Goal: Information Seeking & Learning: Learn about a topic

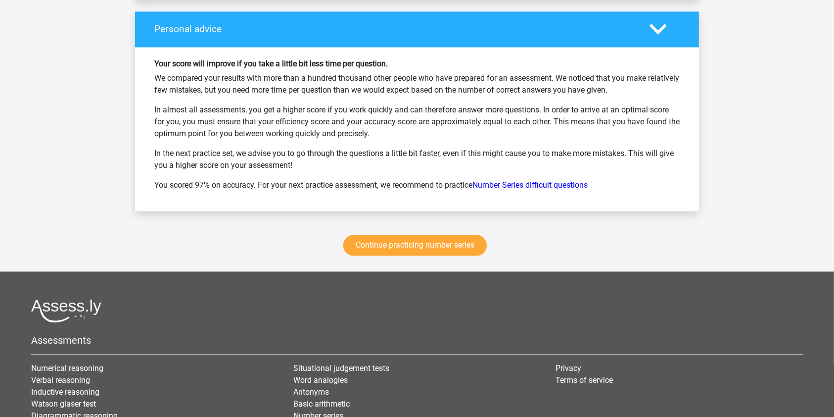
scroll to position [1883, 0]
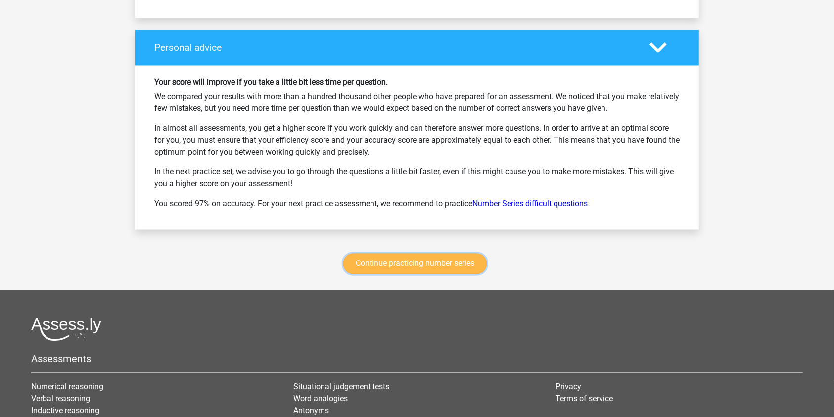
click at [399, 257] on link "Continue practicing number series" at bounding box center [415, 263] width 144 height 21
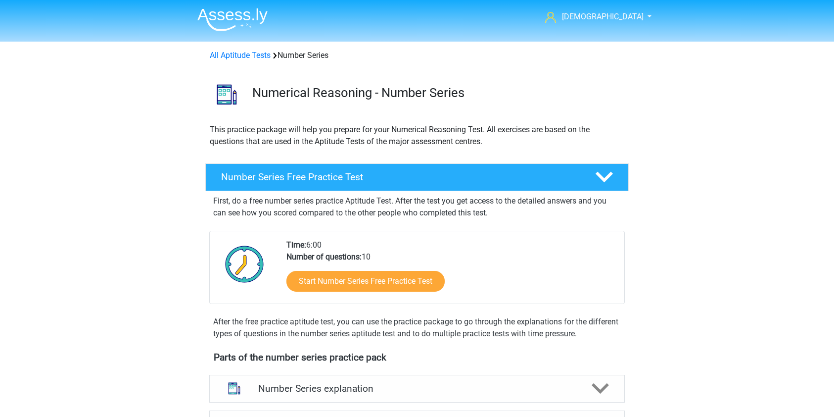
scroll to position [406, 0]
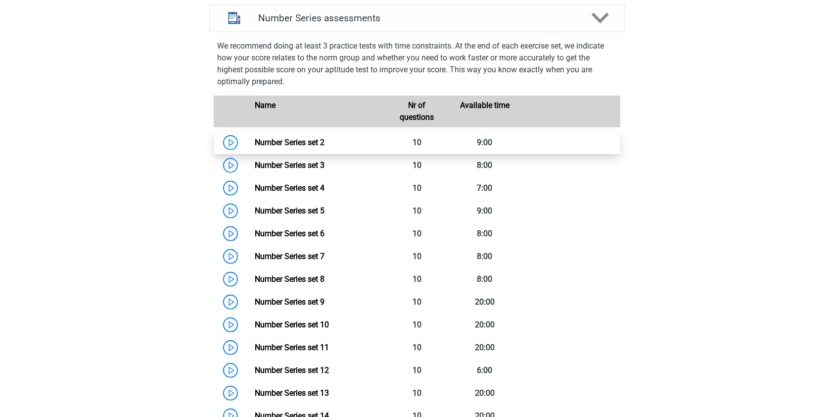
click at [296, 143] on link "Number Series set 2" at bounding box center [290, 142] width 70 height 9
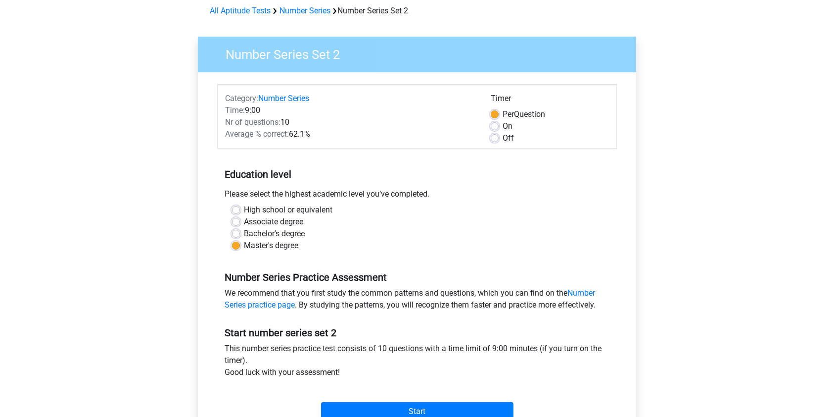
scroll to position [330, 0]
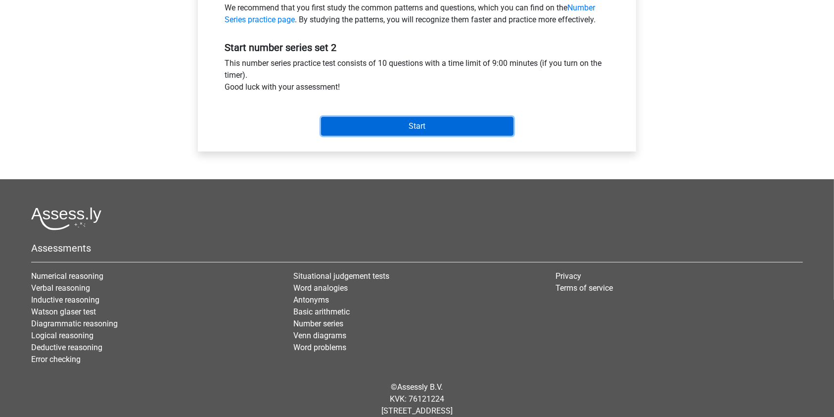
click at [417, 125] on input "Start" at bounding box center [417, 126] width 193 height 19
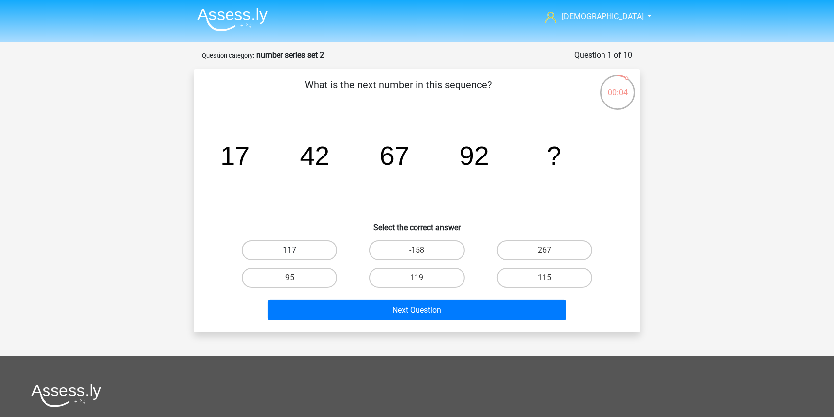
click at [313, 251] on label "117" at bounding box center [290, 250] width 96 height 20
click at [296, 251] on input "117" at bounding box center [293, 253] width 6 height 6
radio input "true"
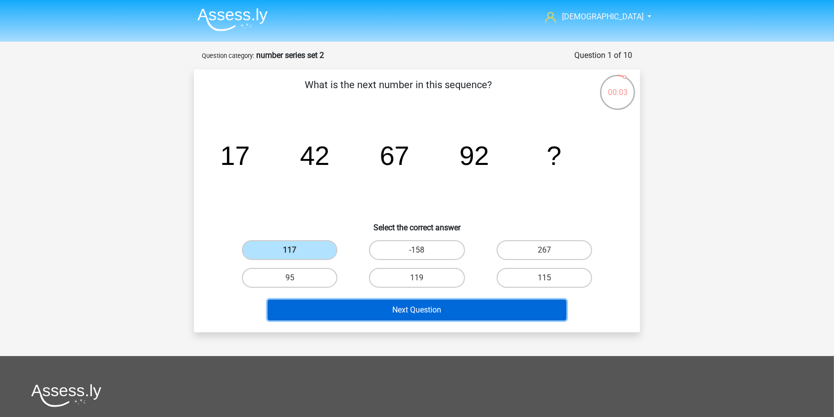
click at [397, 304] on button "Next Question" at bounding box center [417, 309] width 299 height 21
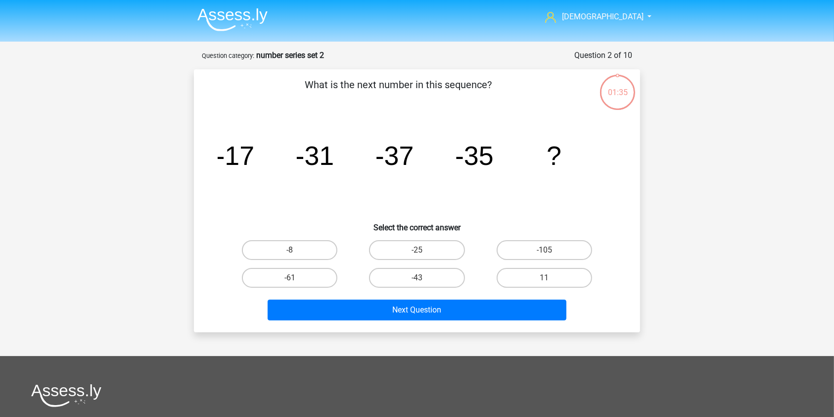
scroll to position [49, 0]
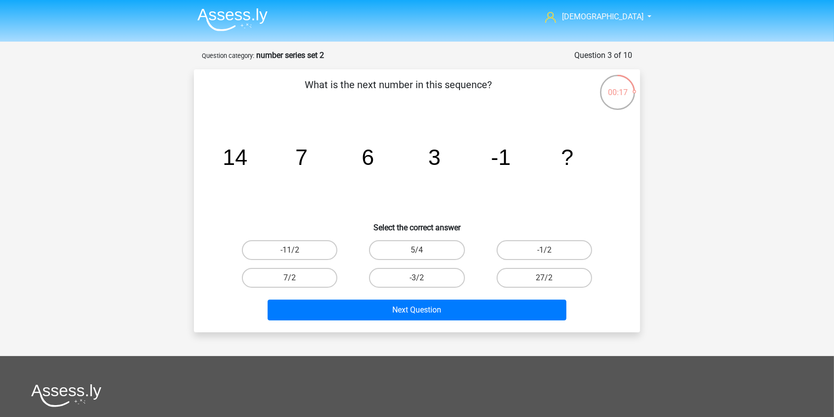
click at [515, 197] on icon "image/svg+xml 14 7 6 3 -1 ?" at bounding box center [417, 165] width 399 height 100
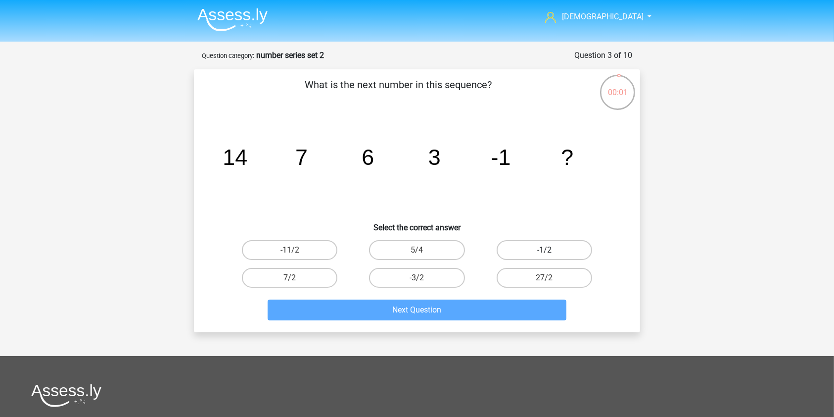
click at [550, 247] on label "-1/2" at bounding box center [545, 250] width 96 height 20
click at [550, 250] on input "-1/2" at bounding box center [547, 253] width 6 height 6
radio input "true"
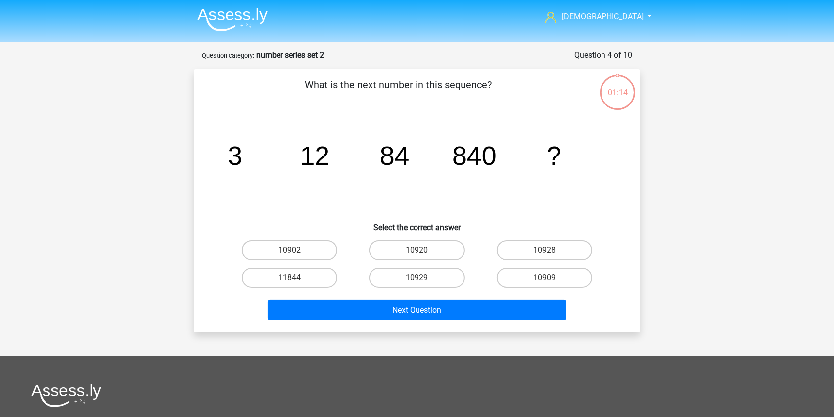
drag, startPoint x: 0, startPoint y: 0, endPoint x: 425, endPoint y: 323, distance: 533.3
click at [420, 336] on div "Christi christiwave@gmail.com Nederlands English" at bounding box center [417, 308] width 834 height 617
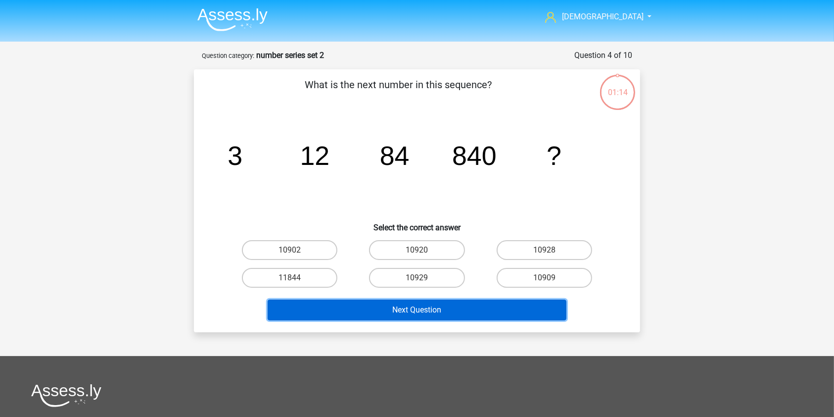
drag, startPoint x: 425, startPoint y: 318, endPoint x: 429, endPoint y: 308, distance: 10.7
click at [429, 308] on button "Next Question" at bounding box center [417, 309] width 299 height 21
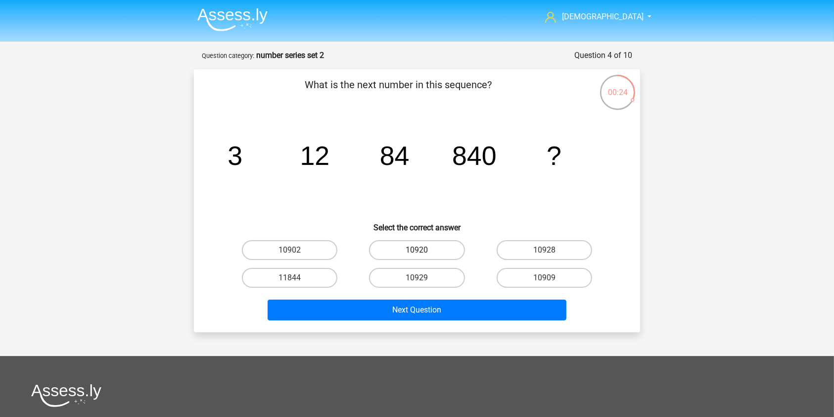
click at [428, 251] on label "10920" at bounding box center [417, 250] width 96 height 20
click at [424, 251] on input "10920" at bounding box center [420, 253] width 6 height 6
radio input "true"
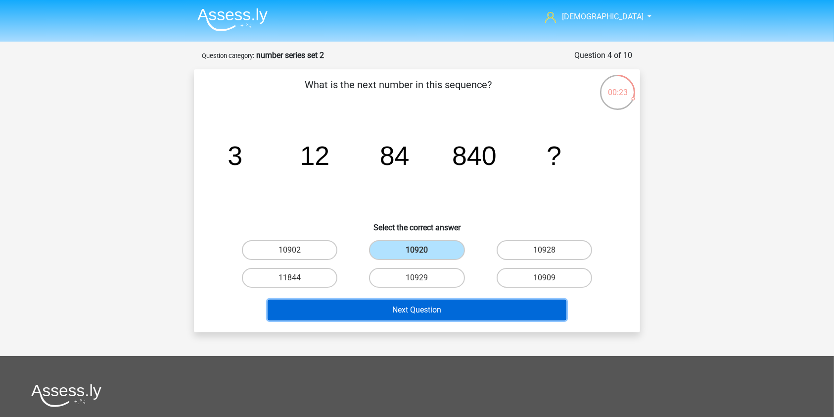
click at [430, 304] on button "Next Question" at bounding box center [417, 309] width 299 height 21
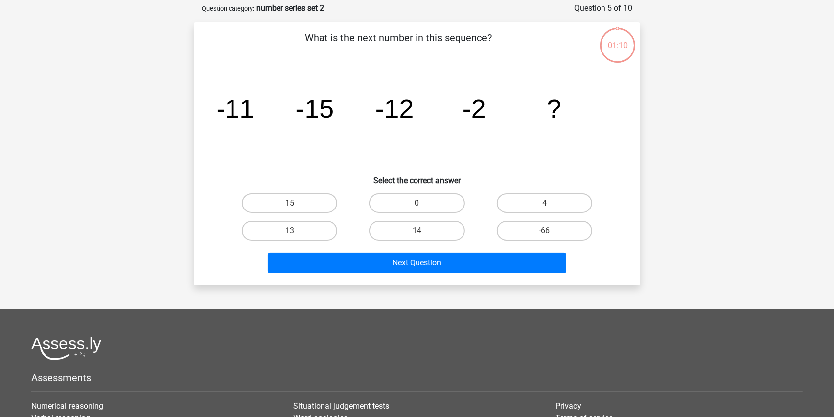
scroll to position [49, 0]
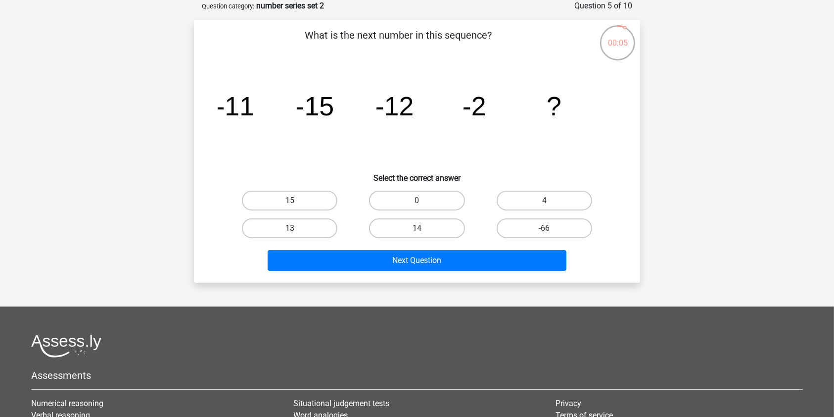
click at [289, 200] on label "15" at bounding box center [290, 201] width 96 height 20
click at [290, 200] on input "15" at bounding box center [293, 203] width 6 height 6
radio input "true"
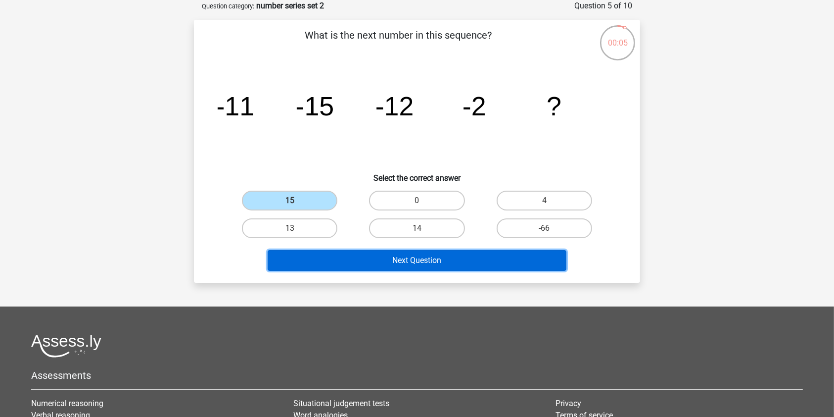
click at [420, 258] on button "Next Question" at bounding box center [417, 260] width 299 height 21
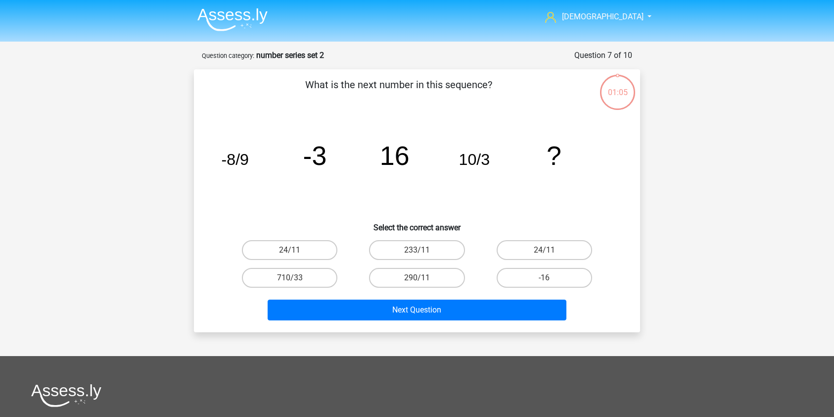
scroll to position [49, 0]
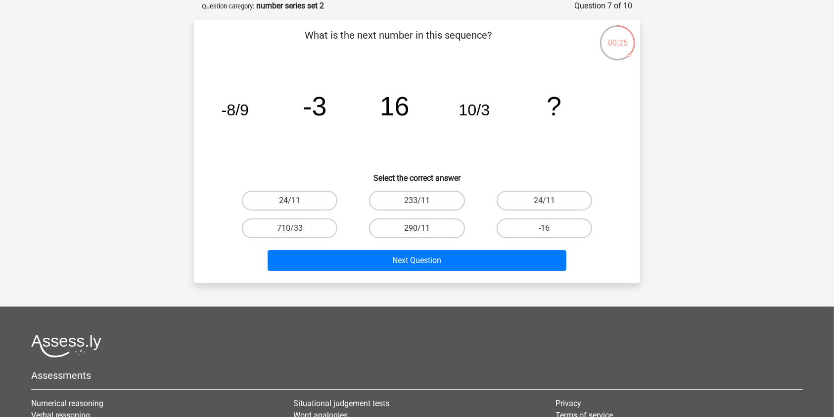
click at [299, 204] on label "24/11" at bounding box center [290, 201] width 96 height 20
click at [296, 204] on input "24/11" at bounding box center [293, 203] width 6 height 6
radio input "true"
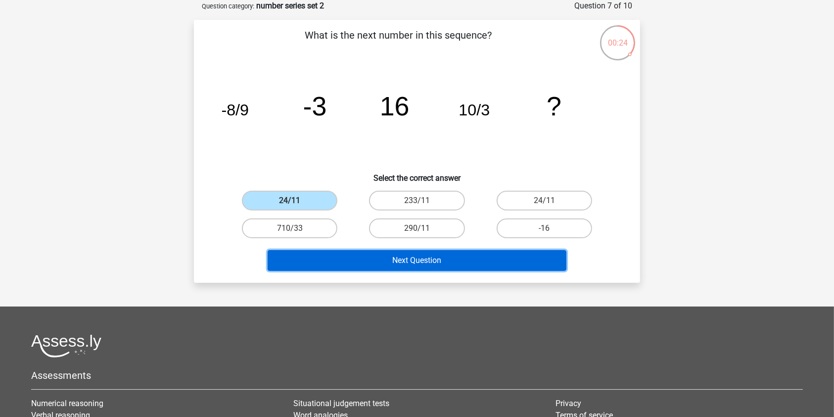
click at [431, 263] on button "Next Question" at bounding box center [417, 260] width 299 height 21
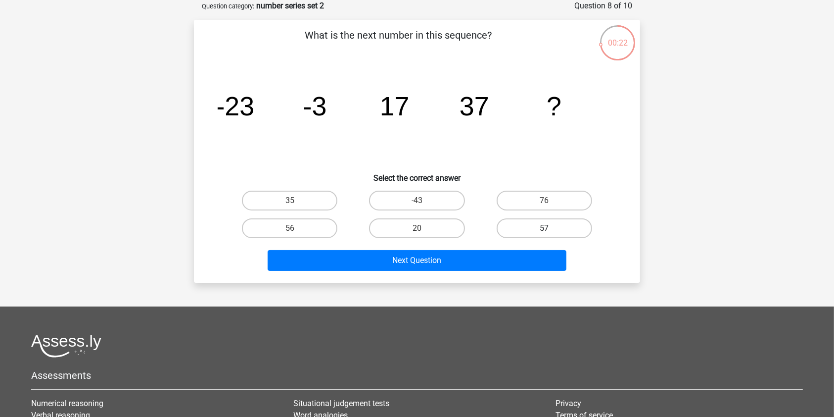
click at [553, 228] on label "57" at bounding box center [545, 228] width 96 height 20
click at [551, 228] on input "57" at bounding box center [547, 231] width 6 height 6
radio input "true"
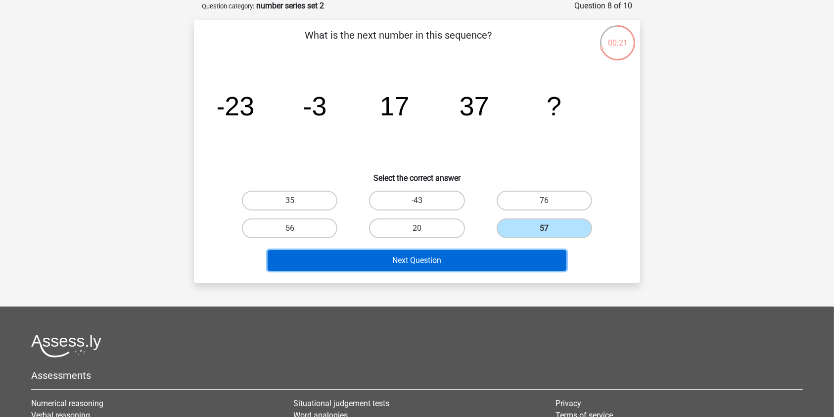
click at [515, 256] on button "Next Question" at bounding box center [417, 260] width 299 height 21
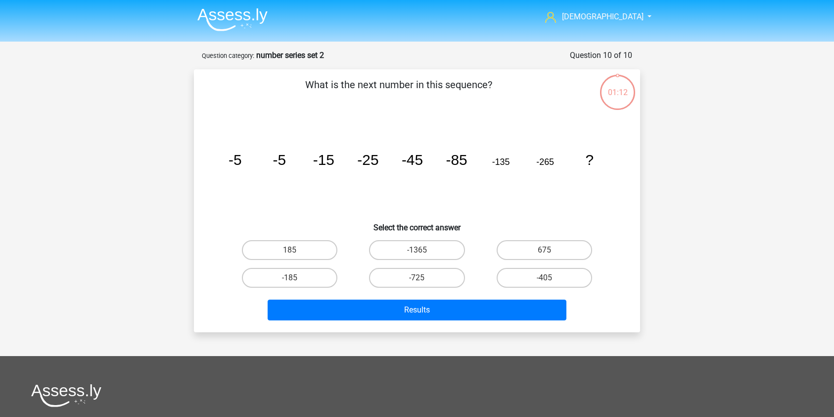
scroll to position [49, 0]
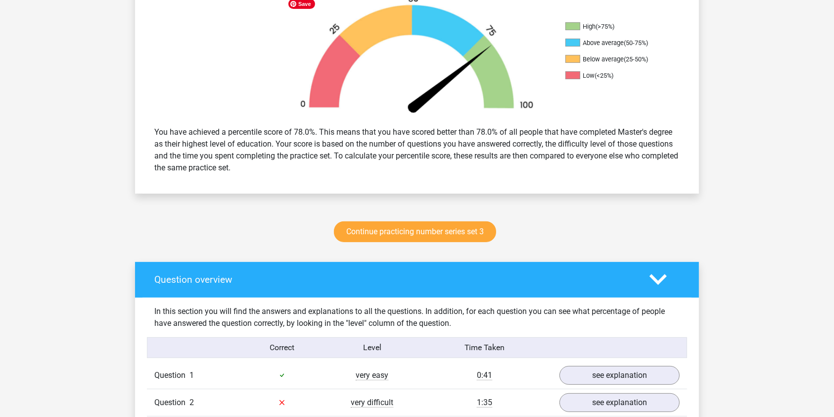
scroll to position [528, 0]
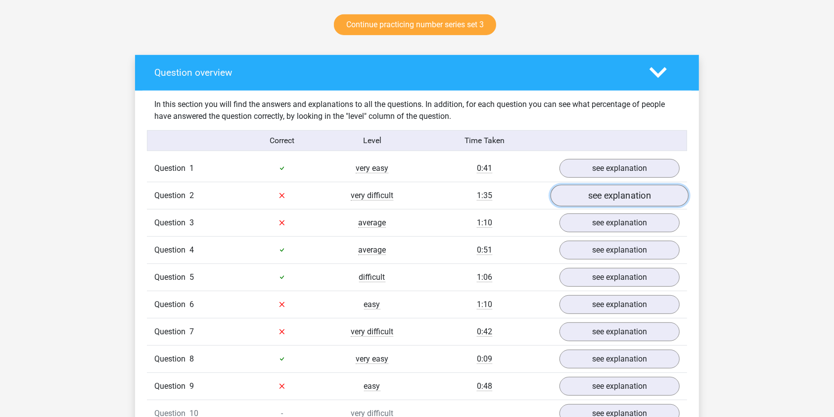
click at [614, 192] on link "see explanation" at bounding box center [620, 196] width 138 height 22
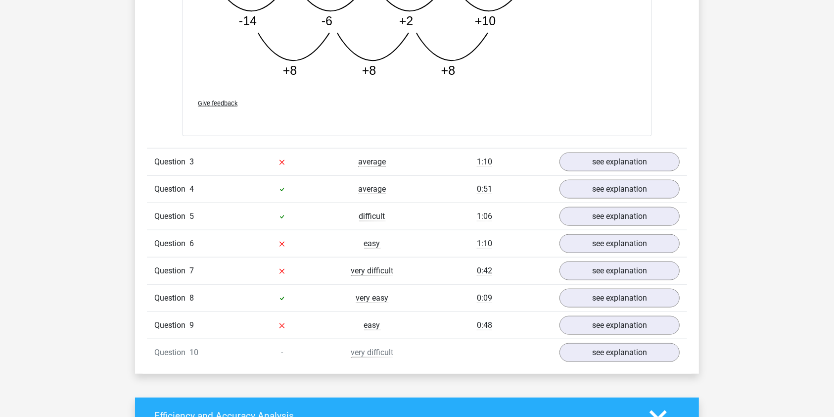
scroll to position [1056, 0]
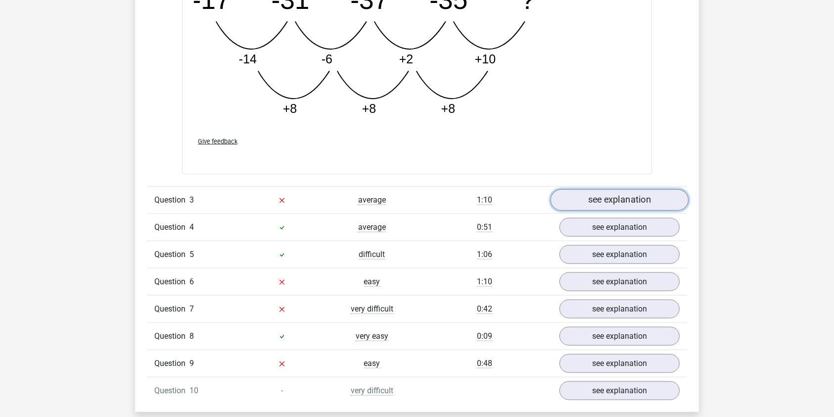
click at [587, 200] on link "see explanation" at bounding box center [620, 200] width 138 height 22
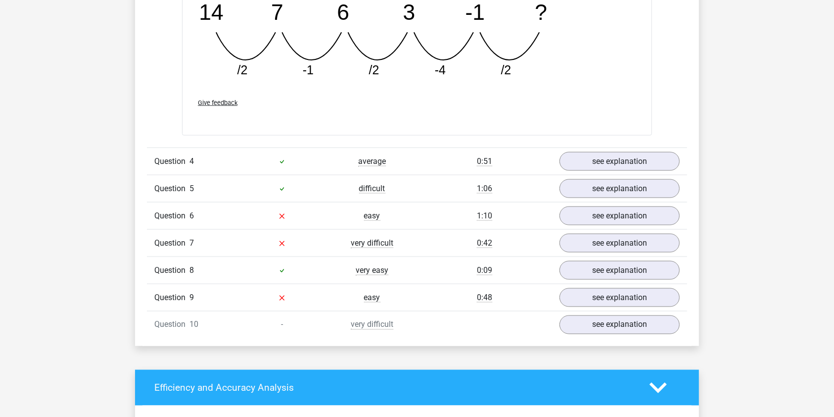
scroll to position [1584, 0]
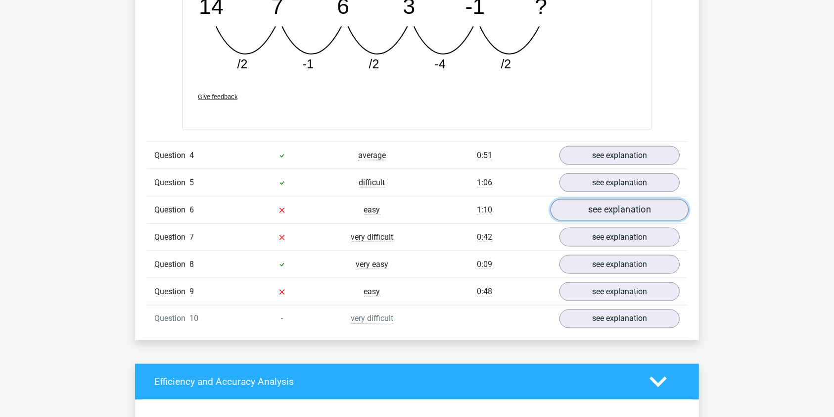
click at [592, 211] on link "see explanation" at bounding box center [620, 210] width 138 height 22
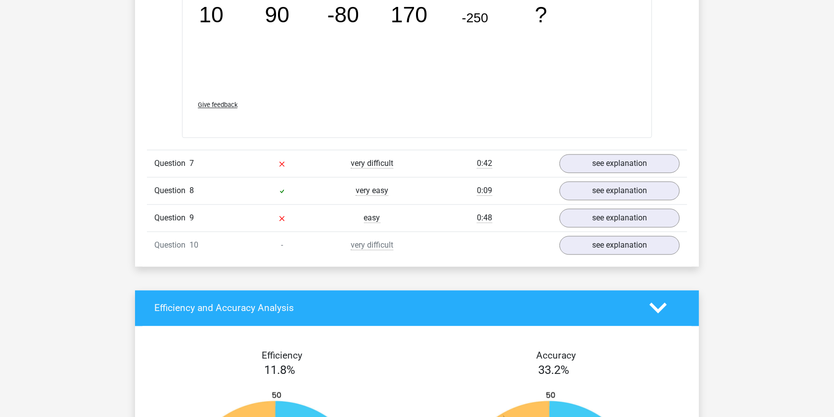
scroll to position [2178, 0]
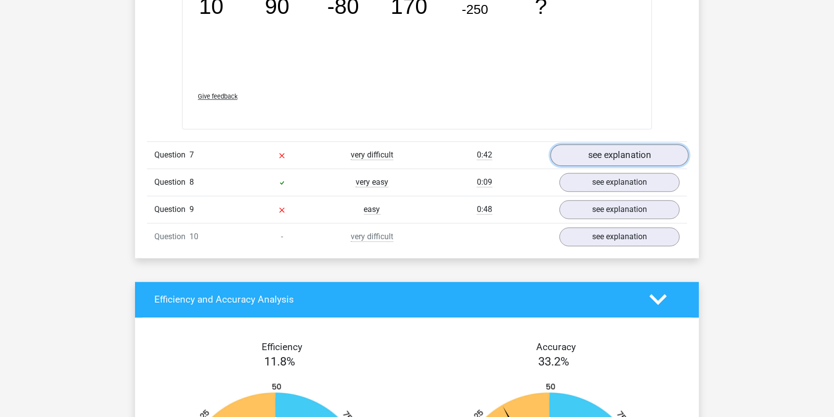
click at [610, 159] on link "see explanation" at bounding box center [620, 155] width 138 height 22
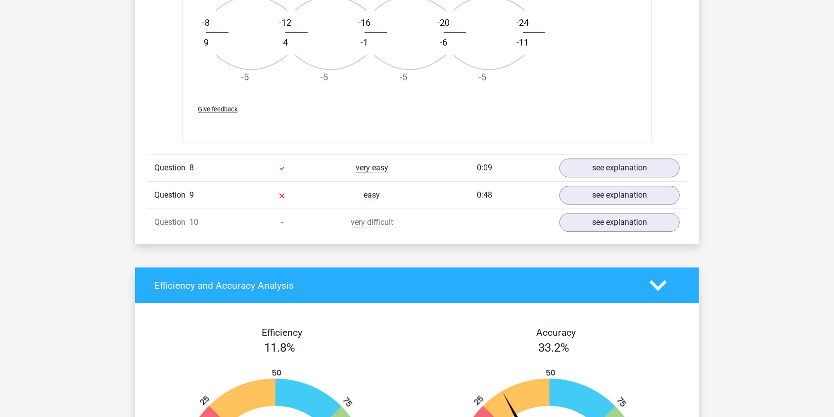
scroll to position [2837, 0]
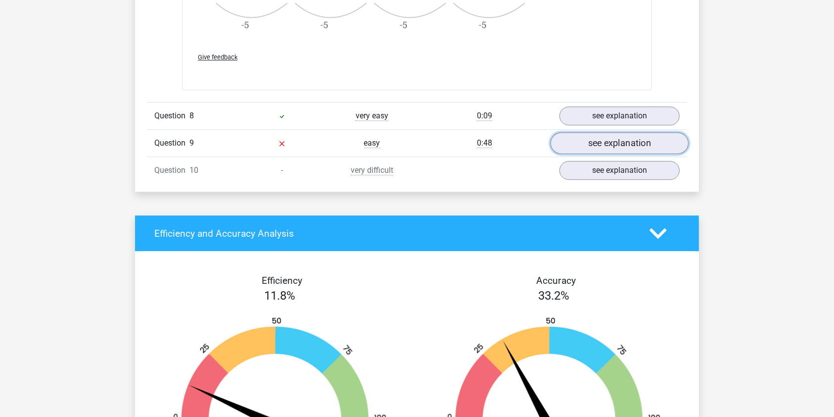
click at [600, 136] on link "see explanation" at bounding box center [620, 144] width 138 height 22
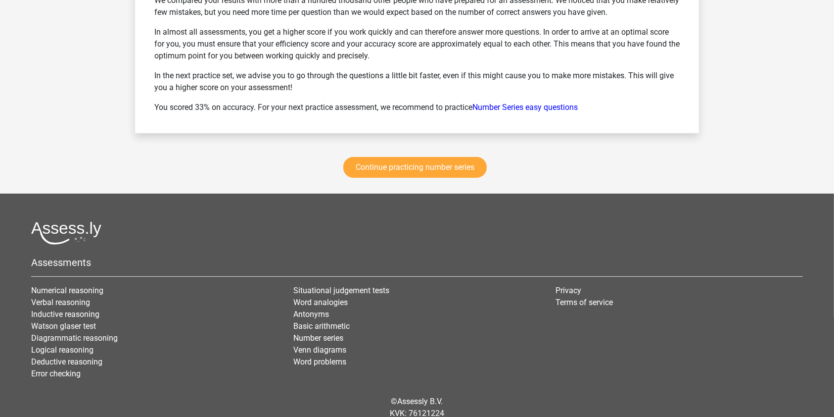
scroll to position [3959, 0]
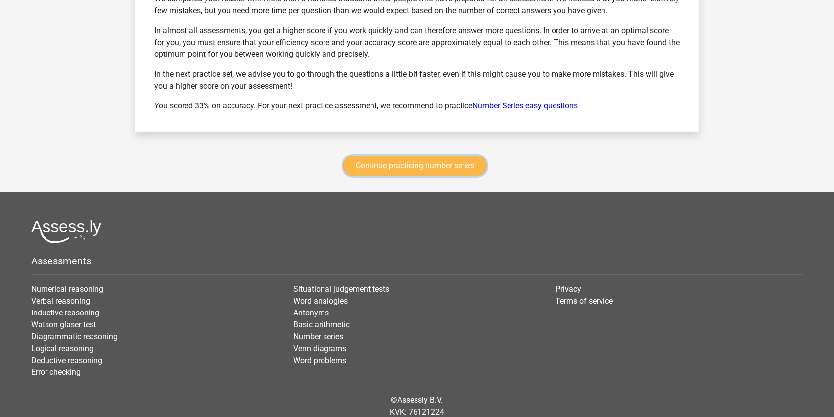
click at [413, 171] on link "Continue practicing number series" at bounding box center [415, 165] width 144 height 21
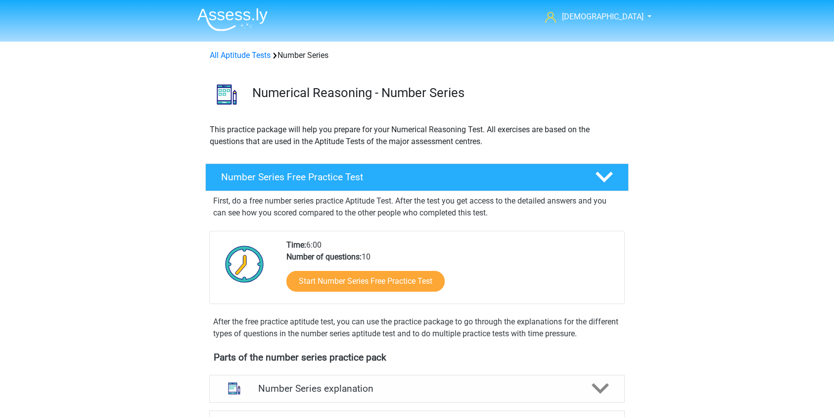
scroll to position [406, 0]
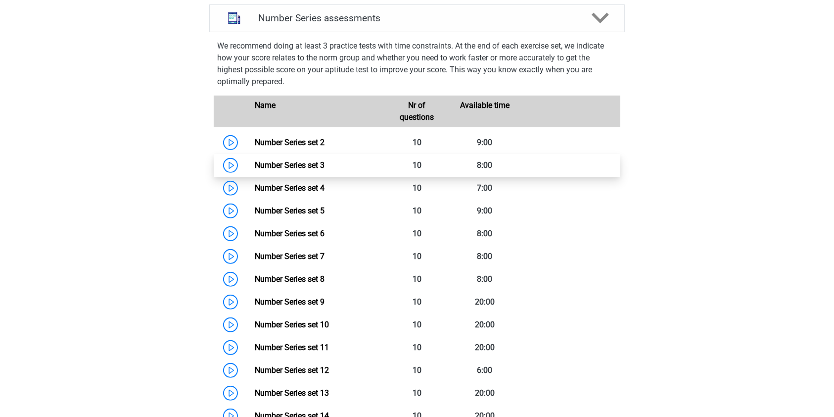
click at [264, 168] on link "Number Series set 3" at bounding box center [290, 164] width 70 height 9
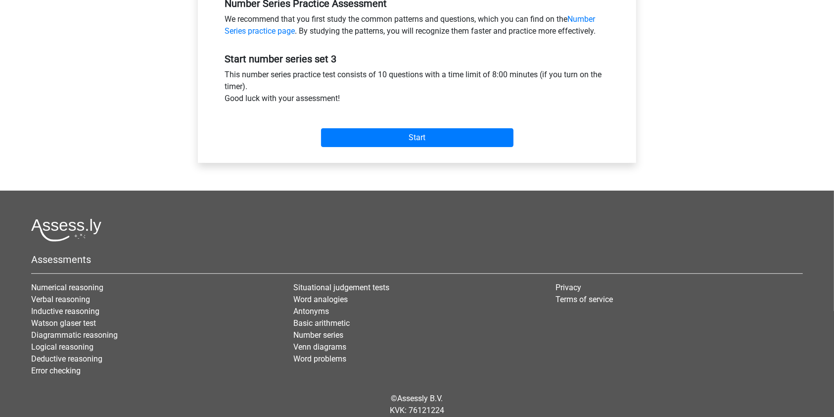
scroll to position [353, 0]
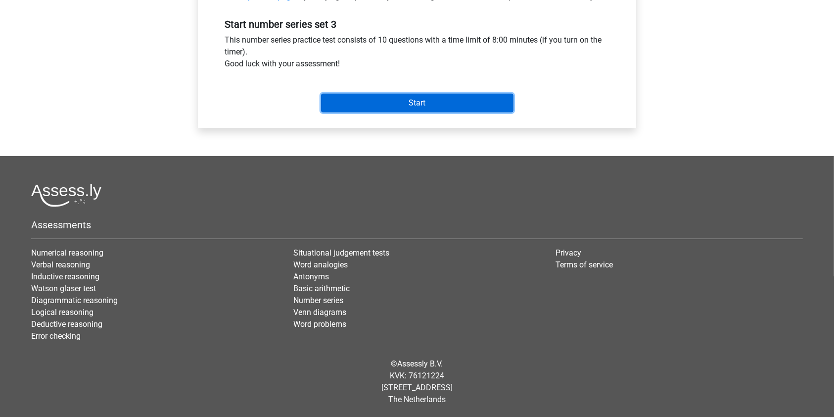
click at [389, 106] on input "Start" at bounding box center [417, 103] width 193 height 19
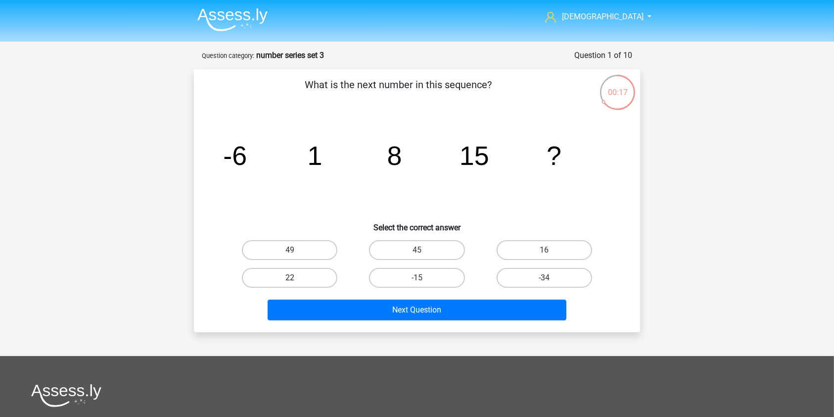
click at [301, 282] on label "22" at bounding box center [290, 278] width 96 height 20
click at [296, 282] on input "22" at bounding box center [293, 281] width 6 height 6
radio input "true"
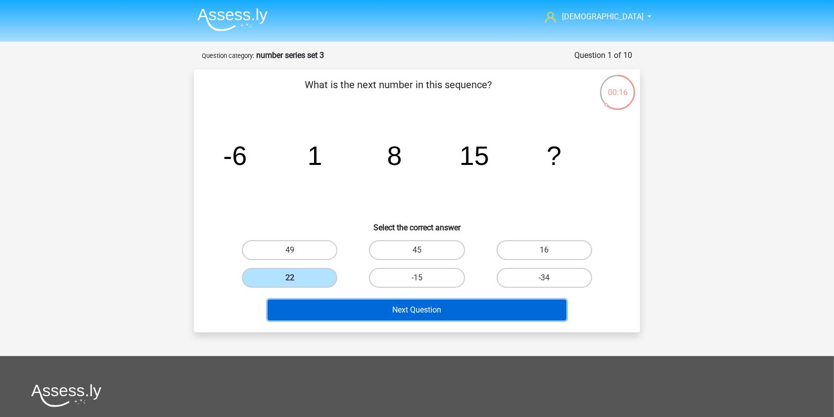
click at [379, 317] on button "Next Question" at bounding box center [417, 309] width 299 height 21
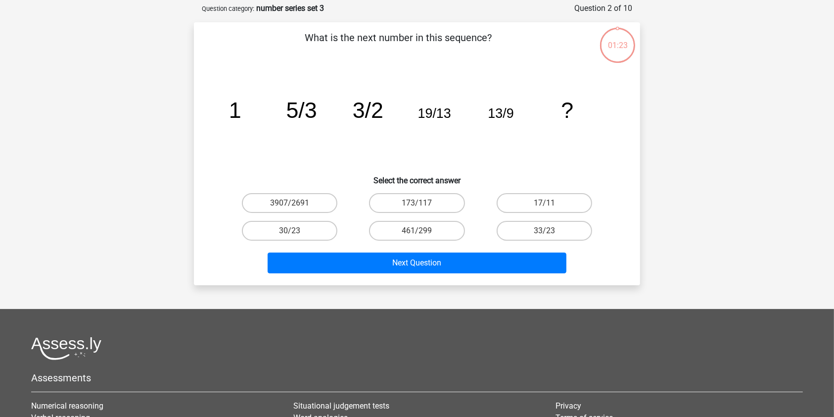
scroll to position [49, 0]
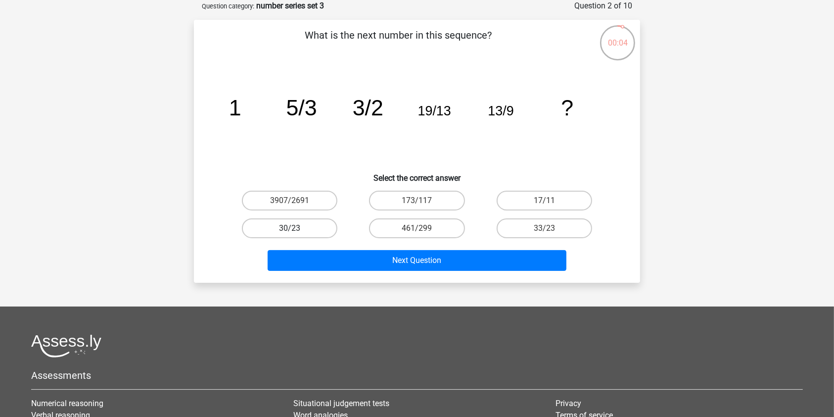
click at [317, 227] on label "30/23" at bounding box center [290, 228] width 96 height 20
click at [296, 228] on input "30/23" at bounding box center [293, 231] width 6 height 6
radio input "true"
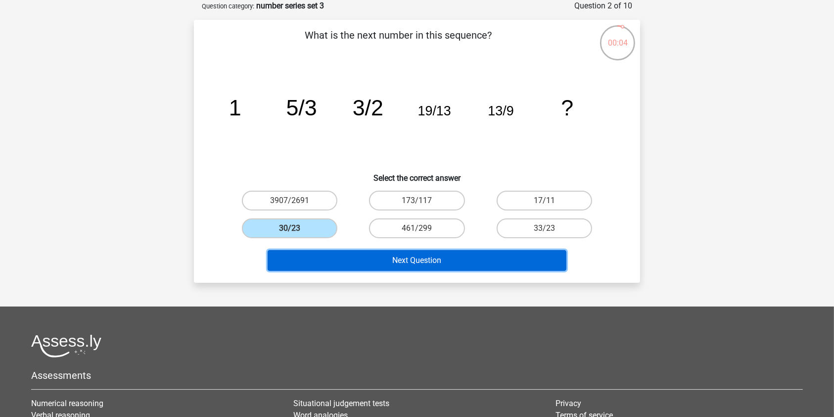
click at [369, 266] on button "Next Question" at bounding box center [417, 260] width 299 height 21
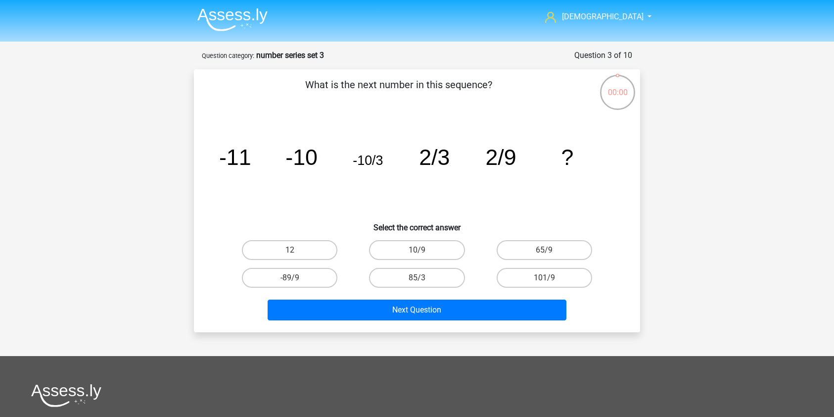
scroll to position [49, 0]
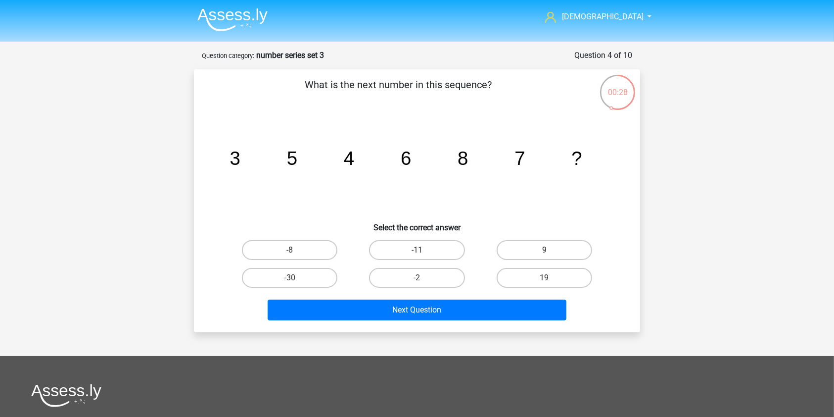
click at [542, 246] on label "9" at bounding box center [545, 250] width 96 height 20
click at [544, 250] on input "9" at bounding box center [547, 253] width 6 height 6
radio input "true"
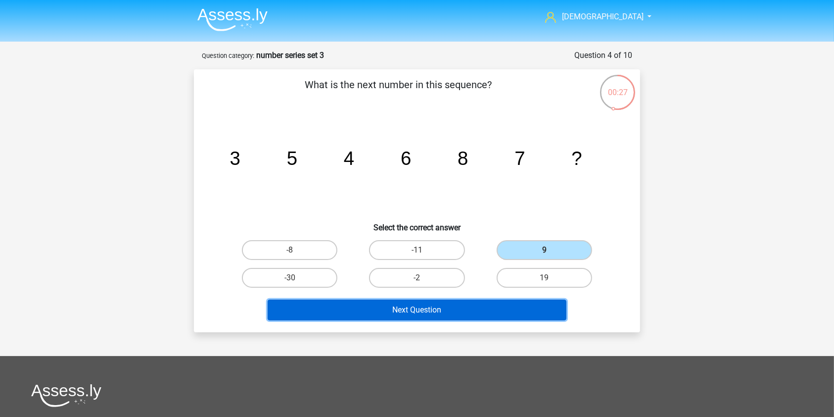
click at [466, 303] on button "Next Question" at bounding box center [417, 309] width 299 height 21
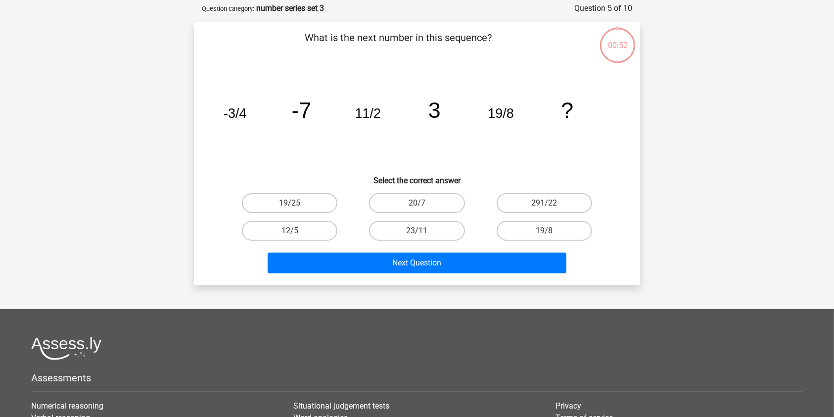
scroll to position [49, 0]
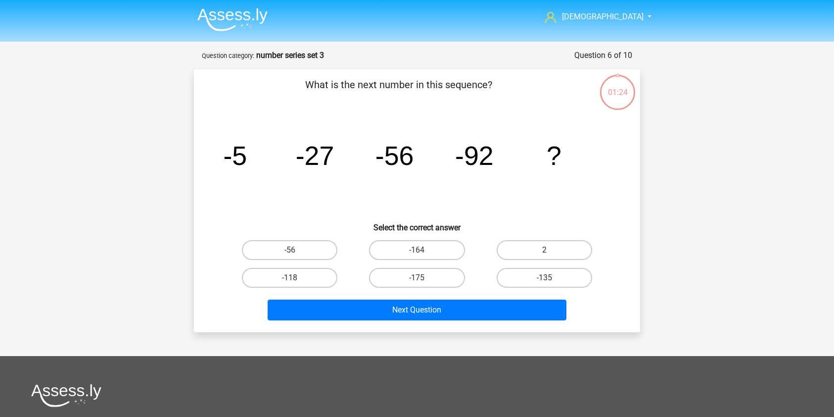
scroll to position [49, 0]
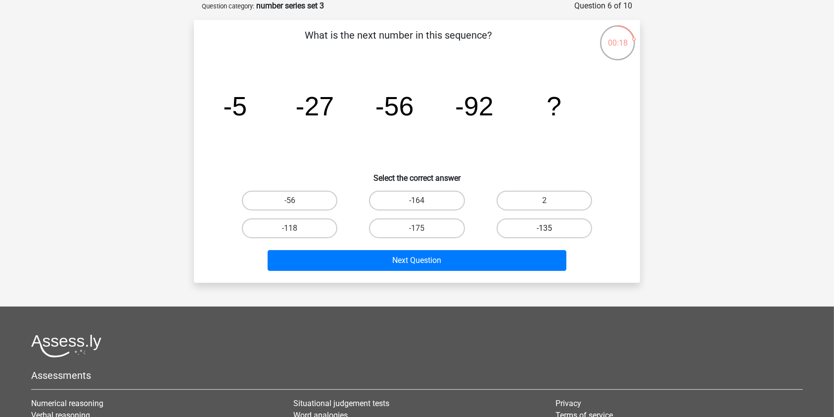
click at [531, 224] on label "-135" at bounding box center [545, 228] width 96 height 20
click at [544, 228] on input "-135" at bounding box center [547, 231] width 6 height 6
radio input "true"
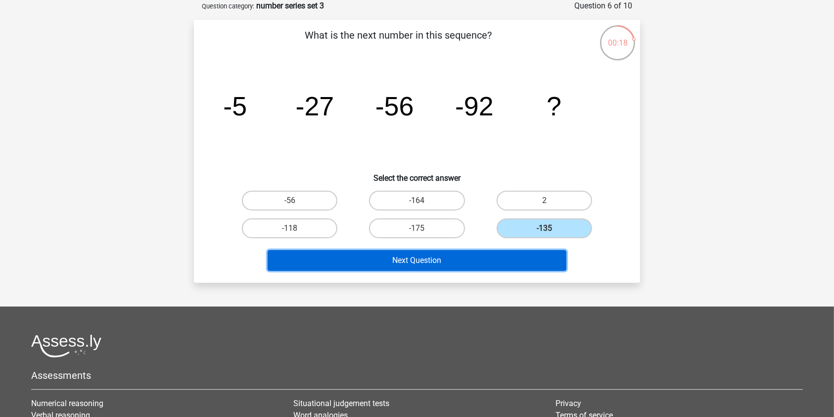
click at [504, 260] on button "Next Question" at bounding box center [417, 260] width 299 height 21
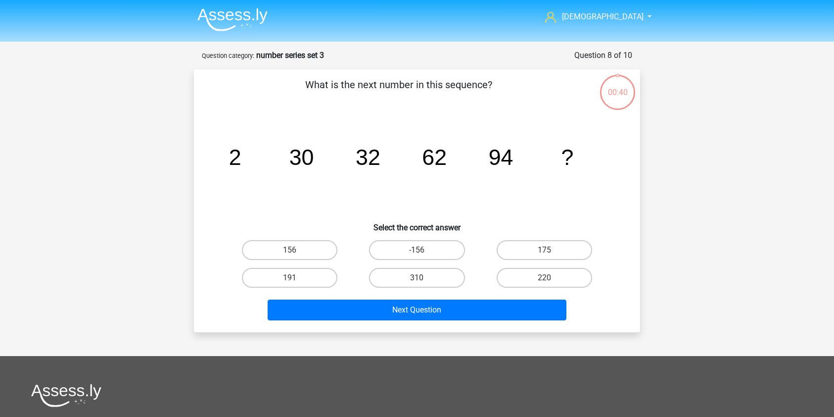
scroll to position [49, 0]
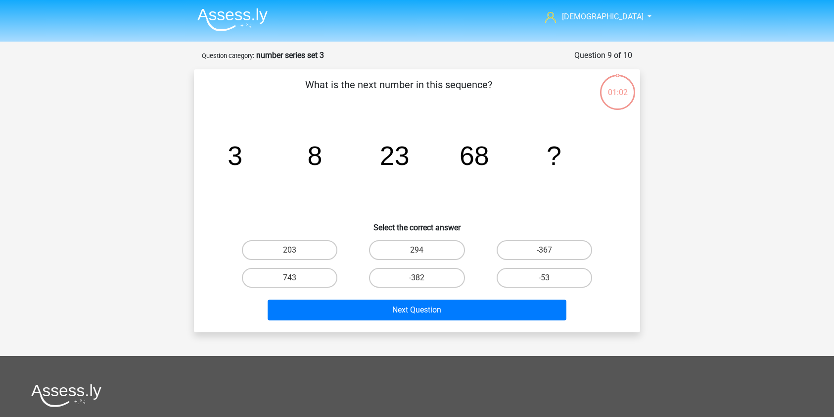
scroll to position [49, 0]
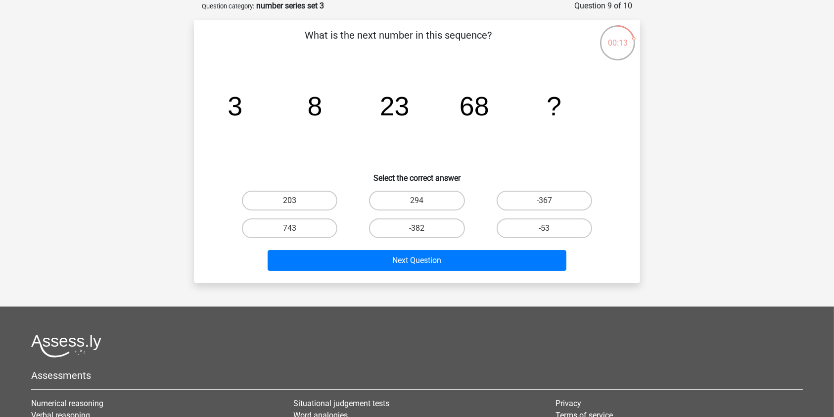
click at [266, 200] on label "203" at bounding box center [290, 201] width 96 height 20
click at [290, 200] on input "203" at bounding box center [293, 203] width 6 height 6
radio input "true"
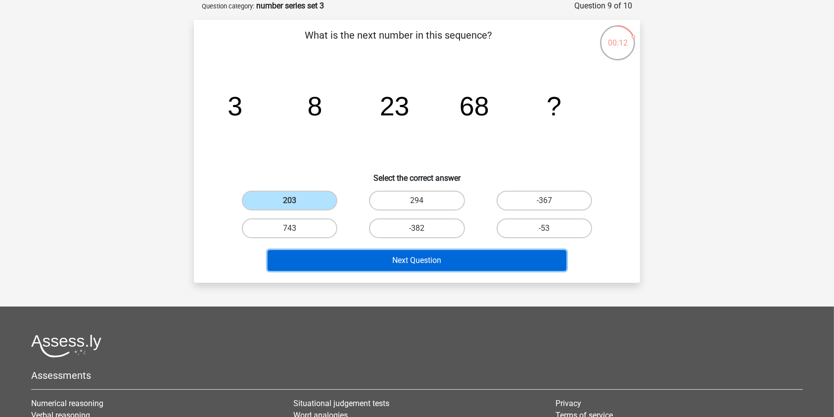
click at [382, 260] on button "Next Question" at bounding box center [417, 260] width 299 height 21
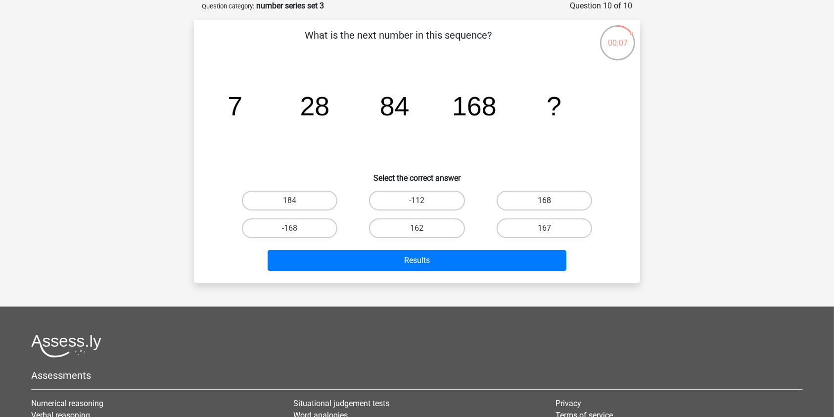
click at [557, 194] on label "168" at bounding box center [545, 201] width 96 height 20
click at [551, 200] on input "168" at bounding box center [547, 203] width 6 height 6
radio input "true"
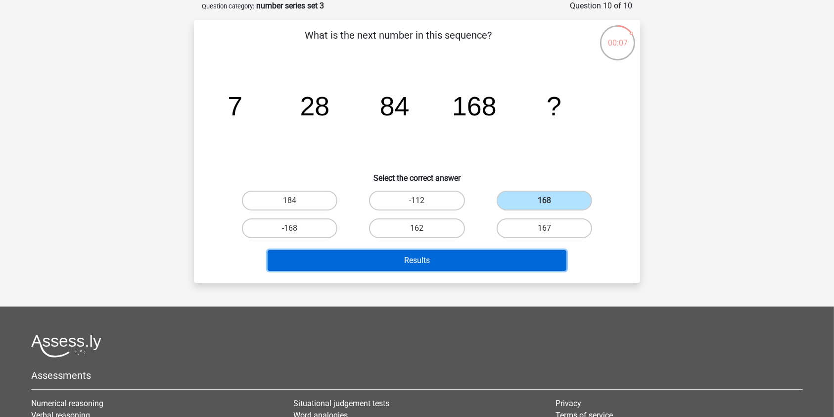
click at [463, 266] on button "Results" at bounding box center [417, 260] width 299 height 21
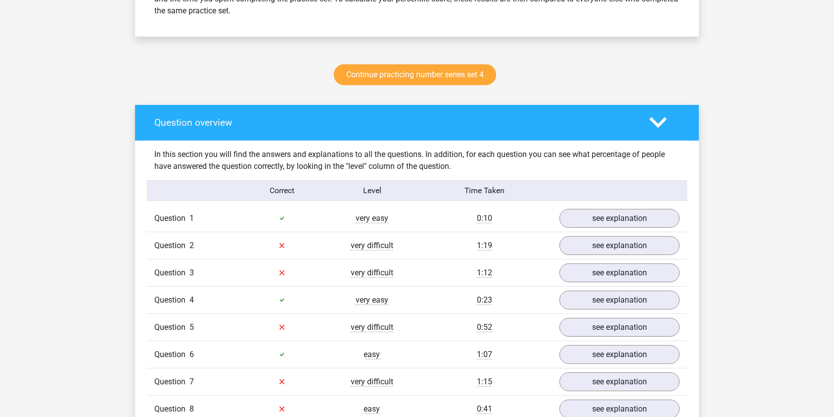
scroll to position [660, 0]
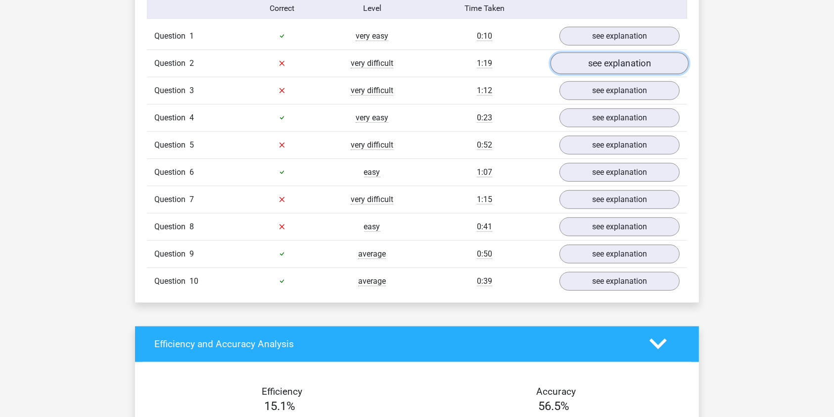
click at [619, 62] on link "see explanation" at bounding box center [620, 63] width 138 height 22
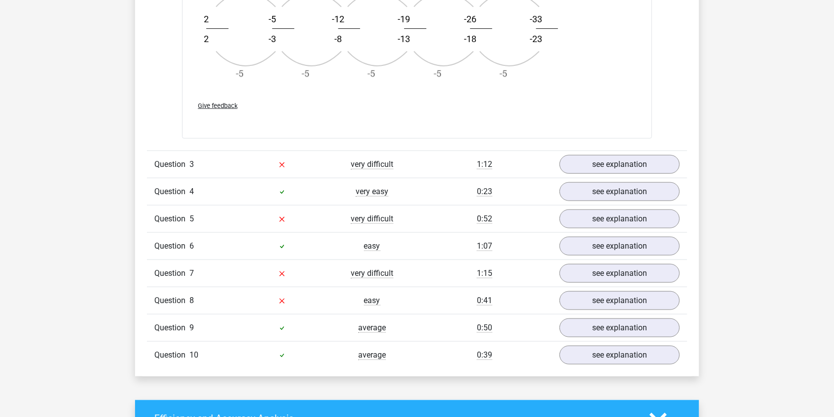
scroll to position [1188, 0]
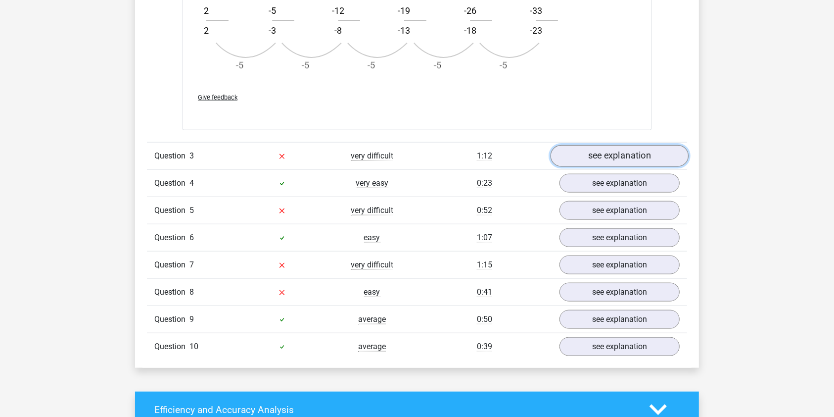
click at [640, 148] on link "see explanation" at bounding box center [620, 156] width 138 height 22
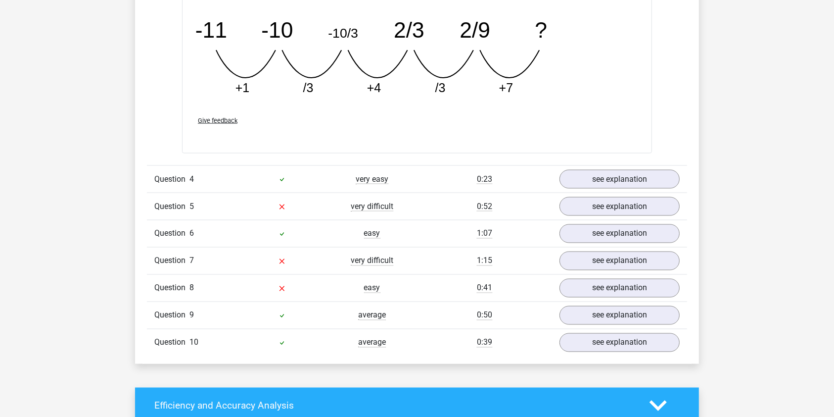
scroll to position [1715, 0]
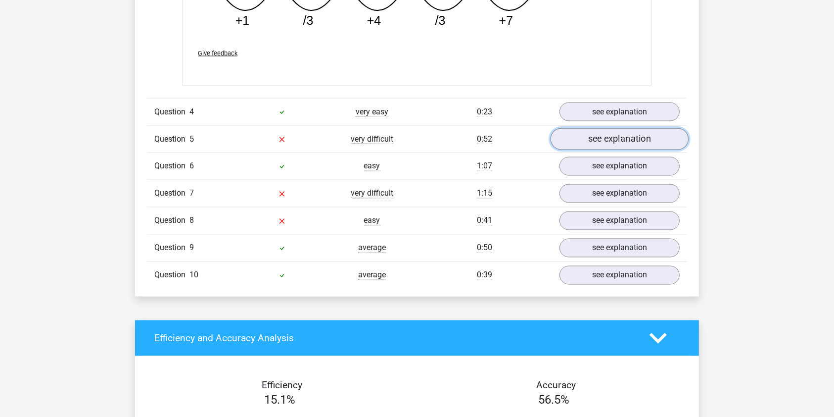
click at [611, 137] on link "see explanation" at bounding box center [620, 139] width 138 height 22
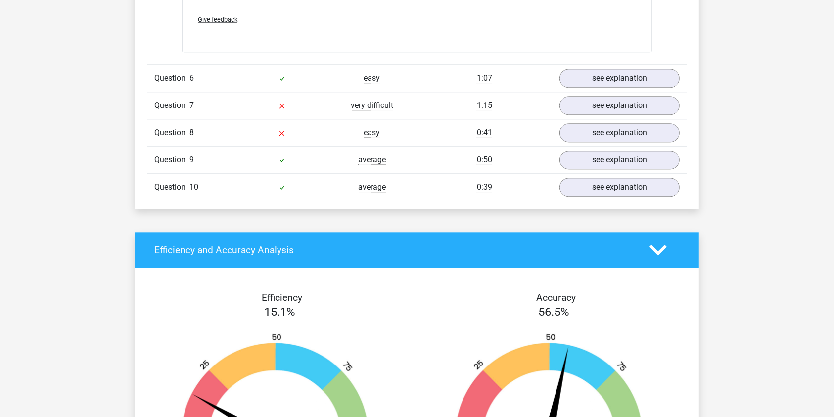
scroll to position [2309, 0]
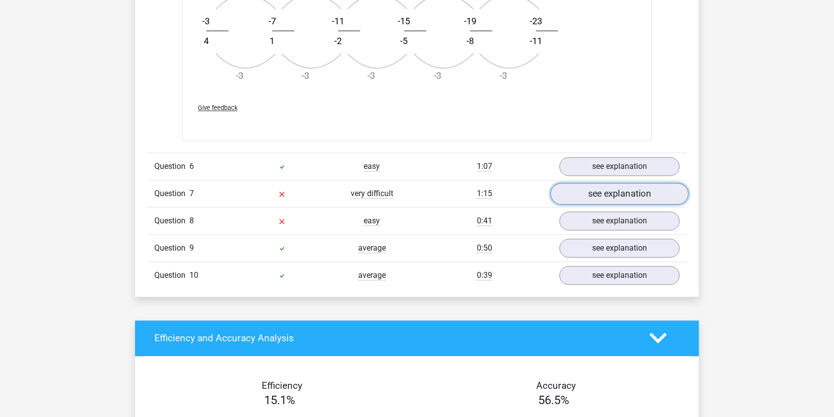
click at [625, 192] on link "see explanation" at bounding box center [620, 194] width 138 height 22
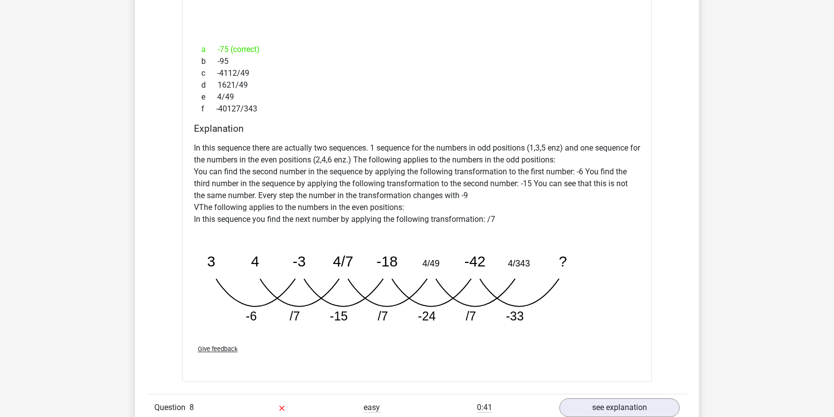
scroll to position [2837, 0]
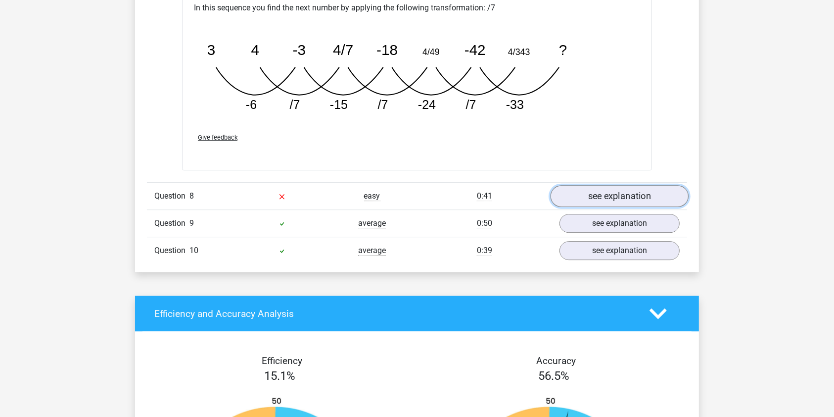
click at [637, 192] on link "see explanation" at bounding box center [620, 197] width 138 height 22
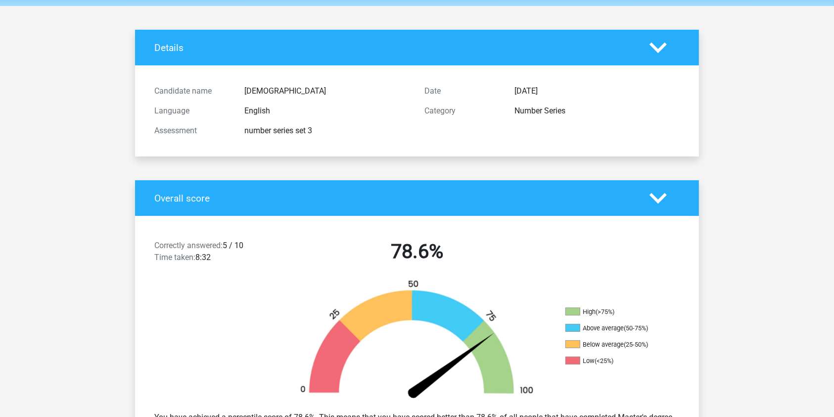
scroll to position [0, 0]
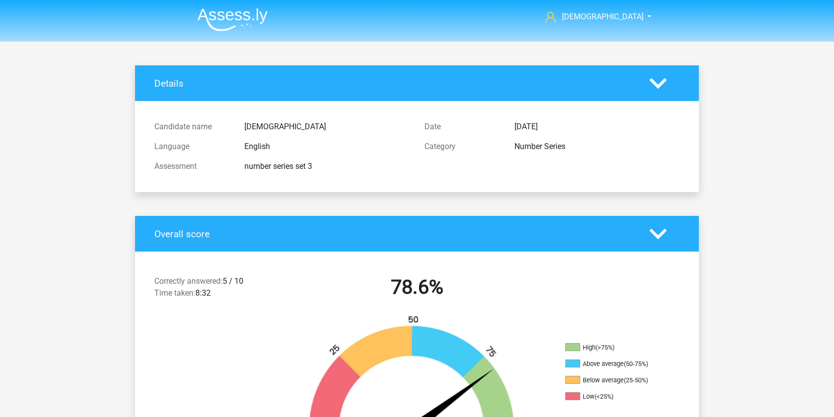
click at [241, 17] on img at bounding box center [232, 19] width 70 height 23
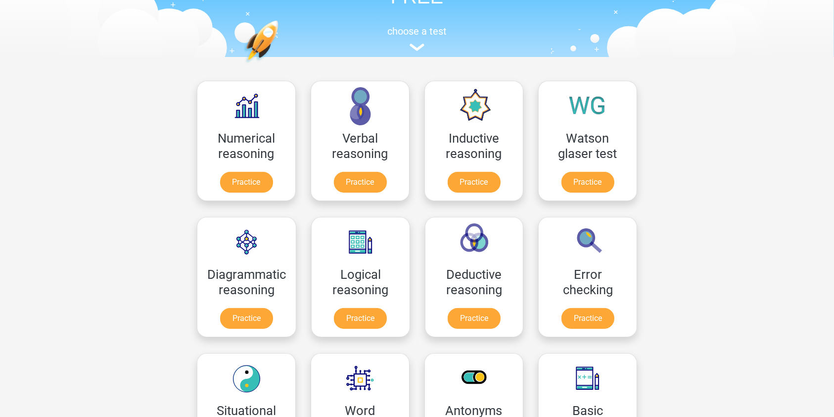
scroll to position [66, 0]
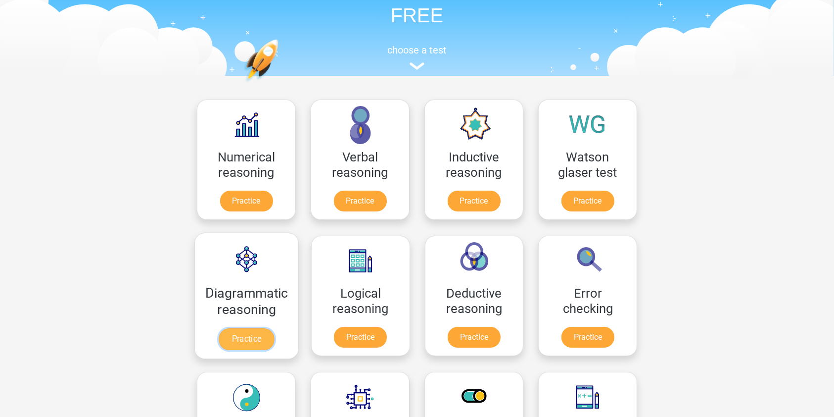
click at [260, 333] on link "Practice" at bounding box center [246, 339] width 55 height 22
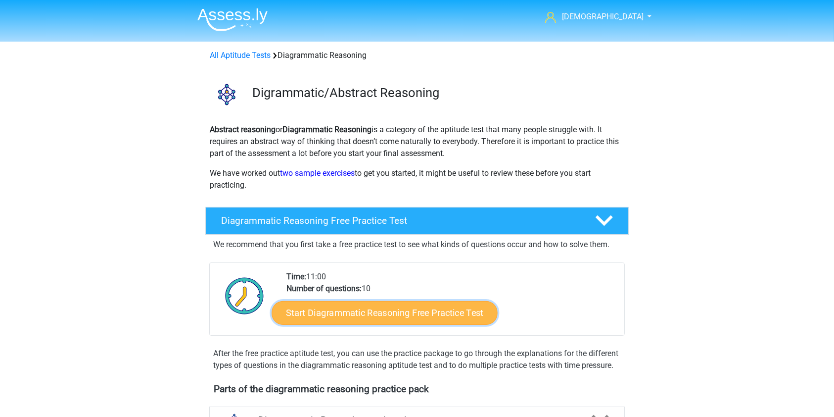
click at [438, 320] on link "Start Diagrammatic Reasoning Free Practice Test" at bounding box center [385, 312] width 226 height 24
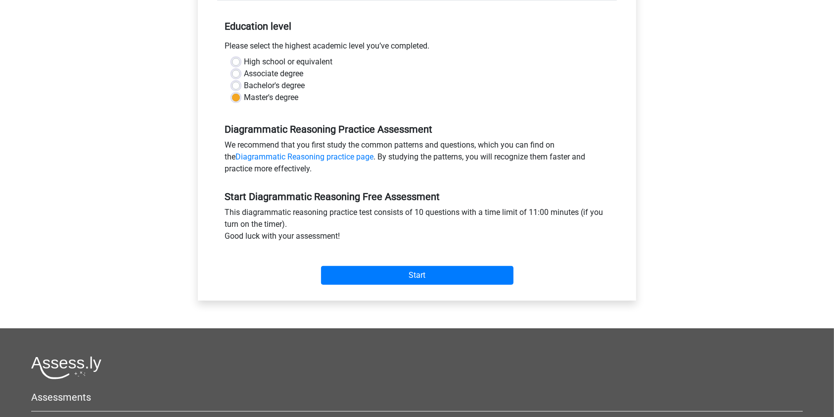
scroll to position [198, 0]
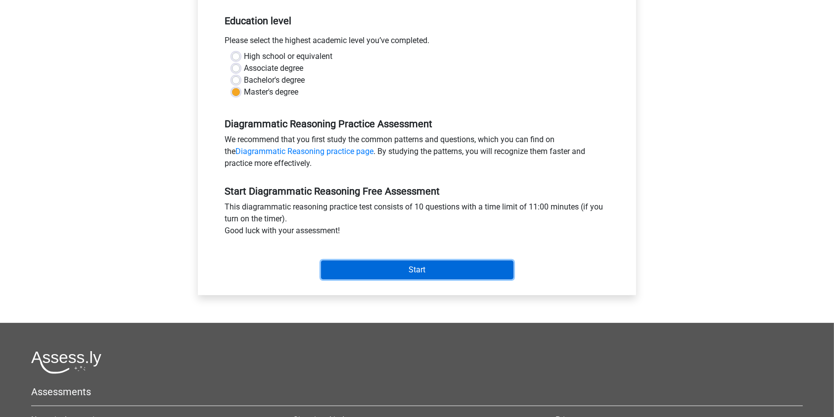
click at [435, 271] on input "Start" at bounding box center [417, 269] width 193 height 19
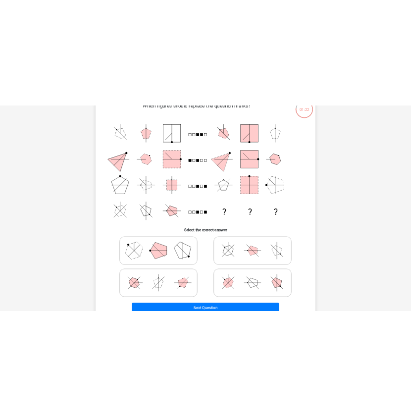
scroll to position [66, 0]
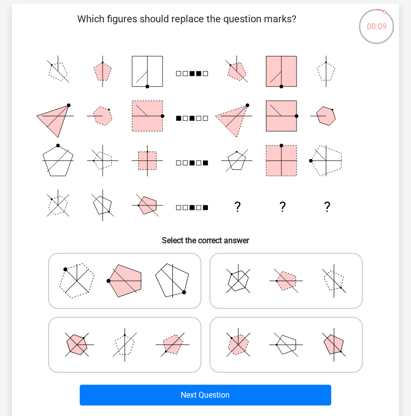
click at [134, 282] on polygon at bounding box center [124, 281] width 33 height 33
click at [131, 269] on input "radio" at bounding box center [128, 266] width 6 height 6
radio input "true"
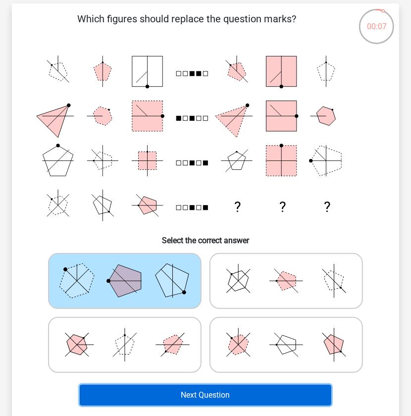
click at [202, 392] on button "Next Question" at bounding box center [206, 395] width 252 height 21
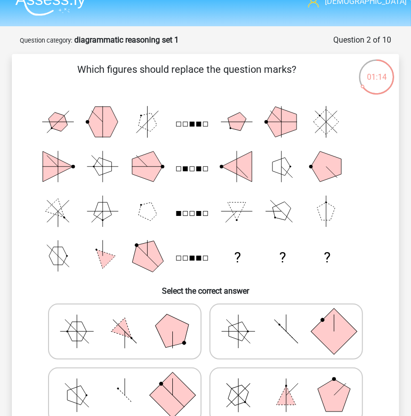
scroll to position [0, 0]
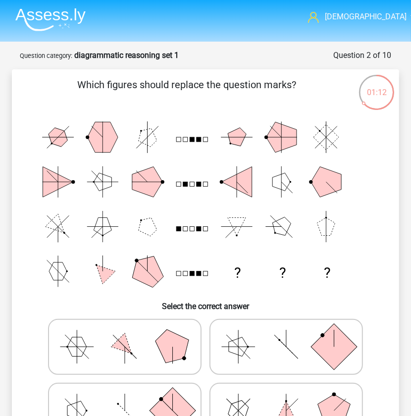
click at [46, 20] on img at bounding box center [50, 19] width 70 height 23
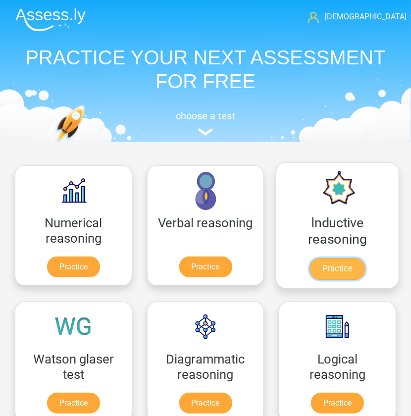
click at [339, 258] on link "Practice" at bounding box center [336, 269] width 55 height 22
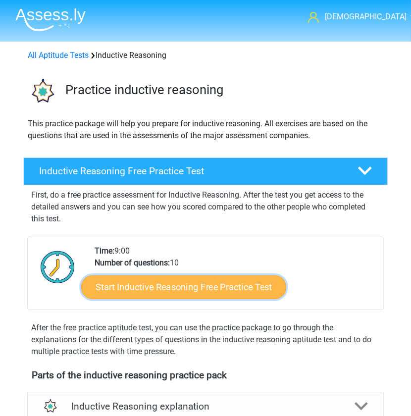
click at [143, 281] on link "Start Inductive Reasoning Free Practice Test" at bounding box center [183, 287] width 205 height 24
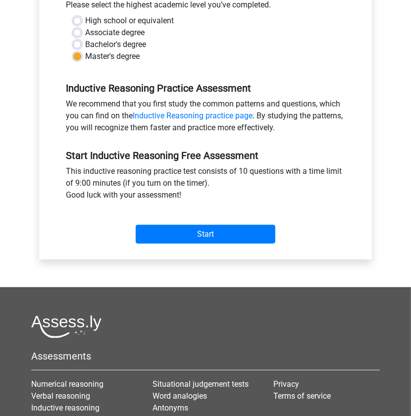
scroll to position [264, 0]
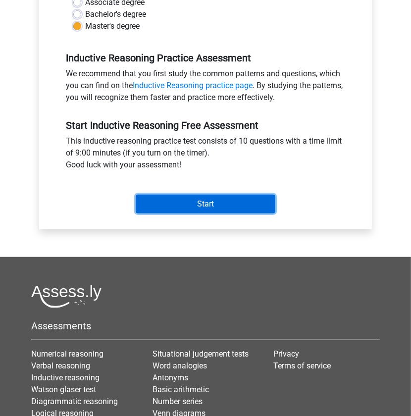
click at [214, 208] on input "Start" at bounding box center [206, 204] width 140 height 19
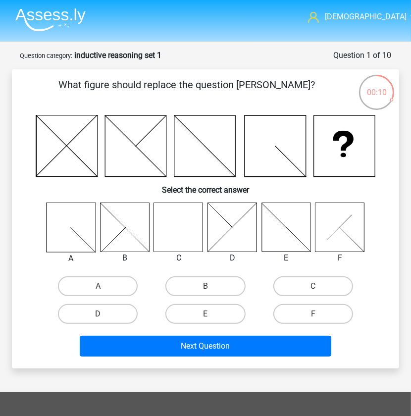
click at [40, 310] on div "A B C D E F" at bounding box center [205, 264] width 355 height 125
click at [186, 236] on icon at bounding box center [178, 226] width 49 height 49
click at [315, 285] on label "C" at bounding box center [313, 286] width 80 height 20
click at [315, 286] on input "C" at bounding box center [316, 289] width 6 height 6
radio input "true"
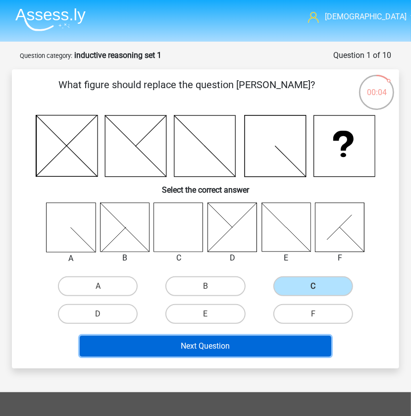
click at [279, 341] on button "Next Question" at bounding box center [206, 346] width 252 height 21
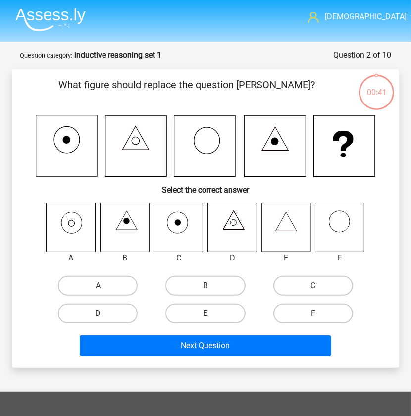
scroll to position [49, 0]
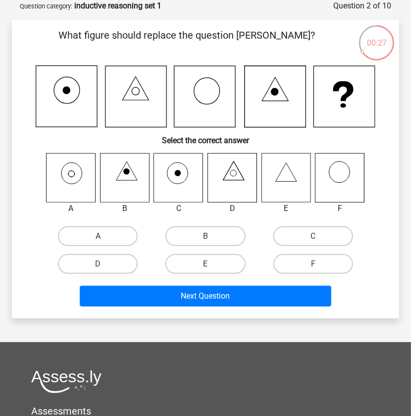
click at [27, 297] on div "What figure should replace the question mark? Select the correct answer A B C" at bounding box center [205, 169] width 379 height 283
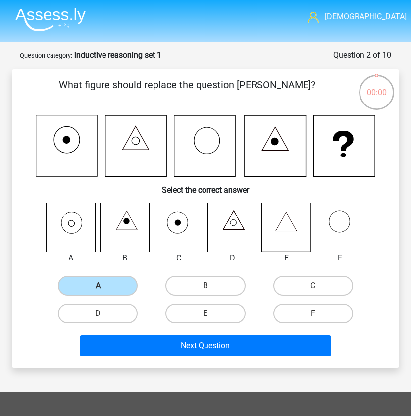
scroll to position [49, 0]
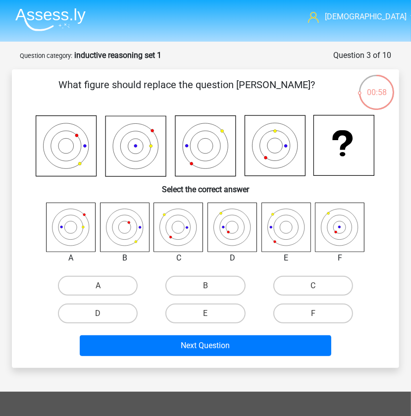
click at [26, 268] on div "What figure should replace the question mark? Select the correct answer A B" at bounding box center [205, 218] width 379 height 283
click at [312, 315] on label "F" at bounding box center [313, 313] width 80 height 20
click at [313, 315] on input "F" at bounding box center [316, 316] width 6 height 6
radio input "true"
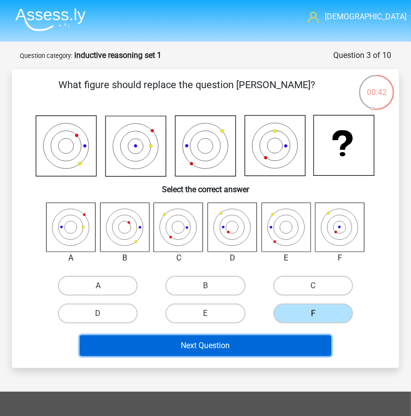
click at [248, 350] on button "Next Question" at bounding box center [206, 345] width 252 height 21
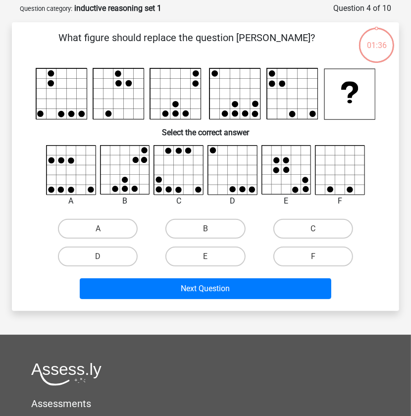
scroll to position [49, 0]
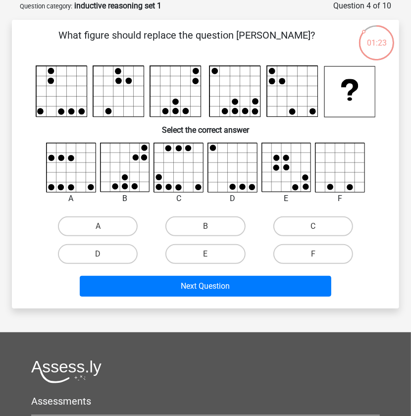
click at [32, 258] on div "A B" at bounding box center [205, 205] width 355 height 125
click at [95, 221] on label "A" at bounding box center [98, 226] width 80 height 20
click at [98, 226] on input "A" at bounding box center [101, 229] width 6 height 6
radio input "true"
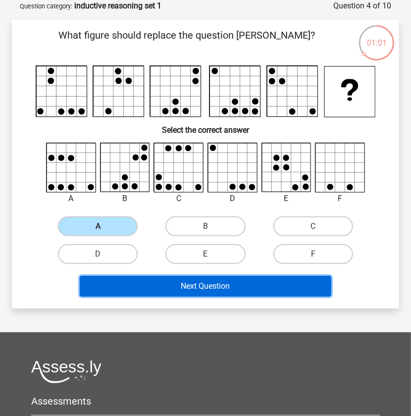
click at [193, 291] on button "Next Question" at bounding box center [206, 286] width 252 height 21
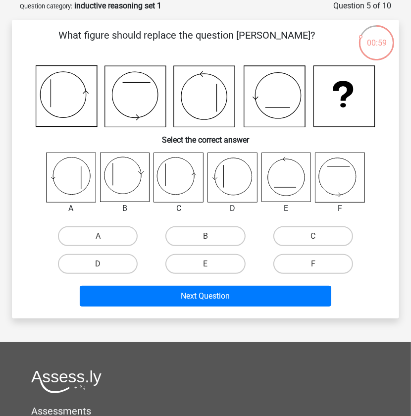
click at [16, 210] on div "What figure should replace the question mark? Select the correct answer A B" at bounding box center [205, 169] width 379 height 283
click at [97, 229] on label "A" at bounding box center [98, 236] width 80 height 20
click at [98, 236] on input "A" at bounding box center [101, 239] width 6 height 6
radio input "true"
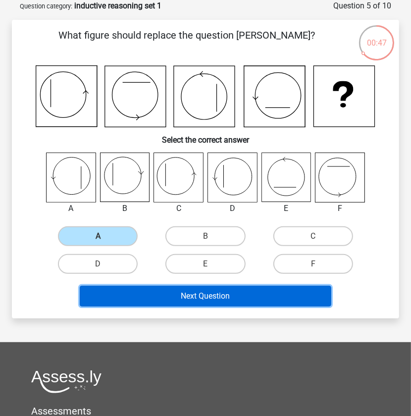
click at [208, 298] on button "Next Question" at bounding box center [206, 296] width 252 height 21
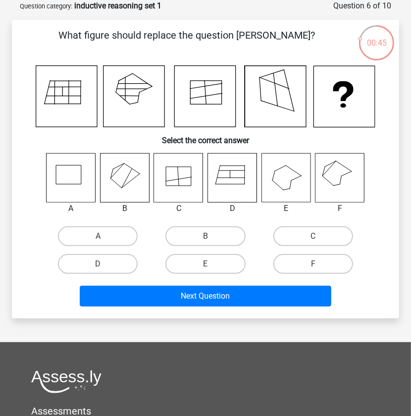
click at [303, 262] on label "F" at bounding box center [313, 264] width 80 height 20
click at [313, 264] on input "F" at bounding box center [316, 267] width 6 height 6
radio input "true"
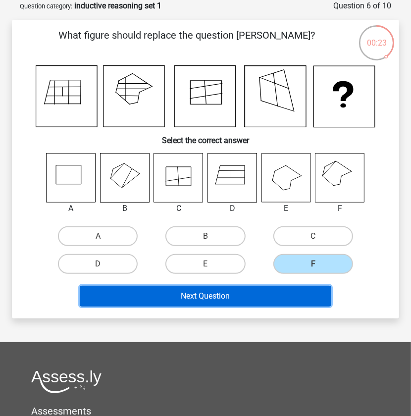
click at [283, 297] on button "Next Question" at bounding box center [206, 296] width 252 height 21
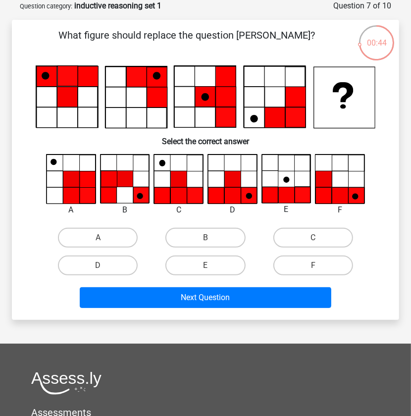
click at [38, 284] on div "Next Question" at bounding box center [205, 295] width 355 height 33
click at [103, 261] on label "D" at bounding box center [98, 265] width 80 height 20
click at [103, 265] on input "D" at bounding box center [101, 268] width 6 height 6
radio input "true"
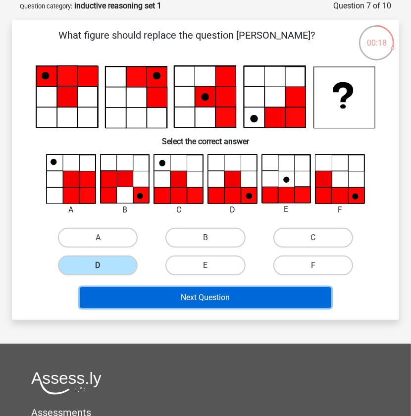
click at [170, 291] on button "Next Question" at bounding box center [206, 297] width 252 height 21
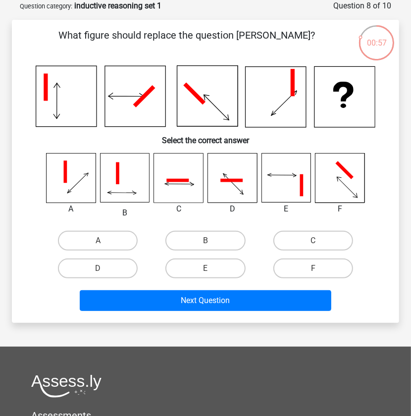
click at [25, 183] on div "What figure should replace the question mark? Select the correct answer" at bounding box center [205, 171] width 379 height 287
click at [312, 271] on label "F" at bounding box center [313, 268] width 80 height 20
click at [313, 271] on input "F" at bounding box center [316, 271] width 6 height 6
radio input "true"
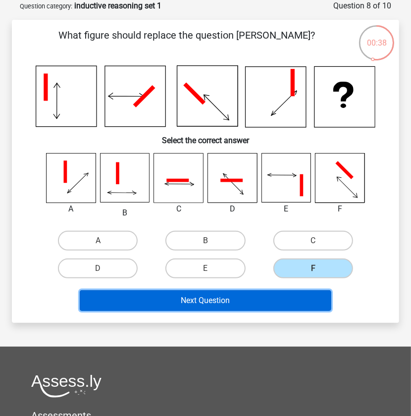
click at [231, 303] on button "Next Question" at bounding box center [206, 300] width 252 height 21
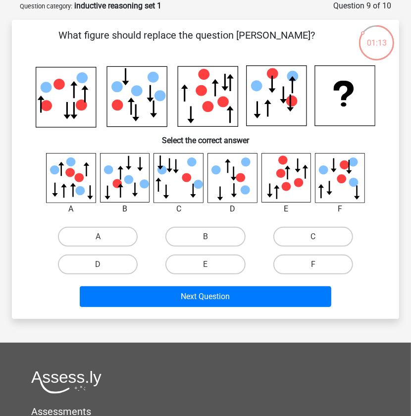
click at [55, 303] on div "Next Question" at bounding box center [205, 298] width 323 height 25
click at [201, 263] on label "E" at bounding box center [205, 264] width 80 height 20
click at [205, 264] on input "E" at bounding box center [208, 267] width 6 height 6
radio input "true"
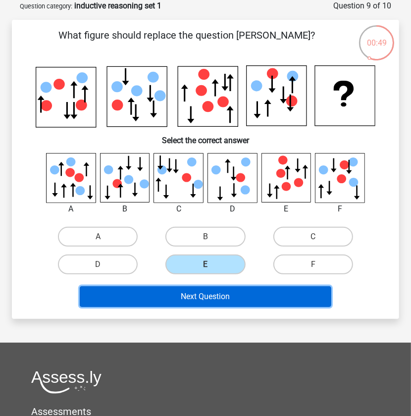
click at [206, 291] on button "Next Question" at bounding box center [206, 296] width 252 height 21
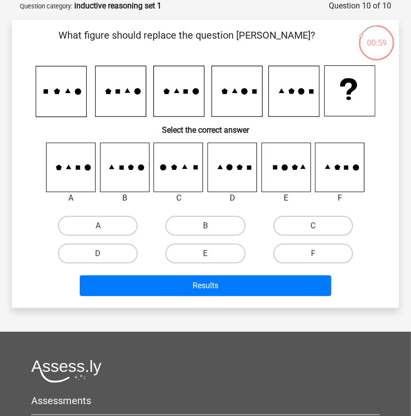
click at [15, 202] on div "What figure should replace the question mark? Select the correct answer A" at bounding box center [205, 164] width 387 height 288
click at [89, 256] on label "D" at bounding box center [98, 253] width 80 height 20
click at [98, 256] on input "D" at bounding box center [101, 256] width 6 height 6
radio input "true"
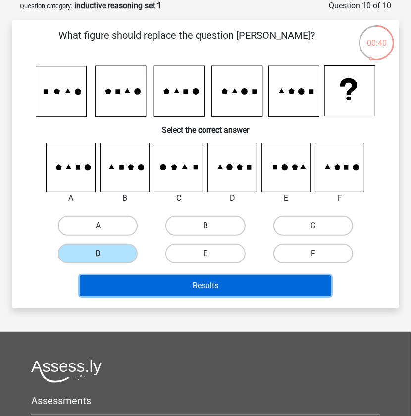
click at [183, 278] on button "Results" at bounding box center [206, 285] width 252 height 21
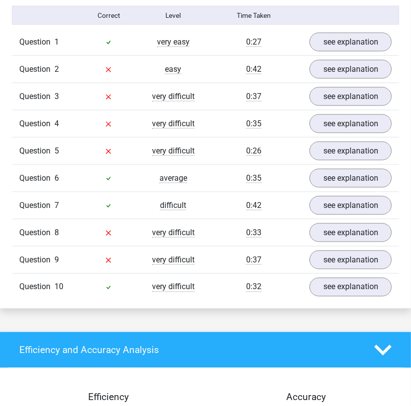
scroll to position [594, 0]
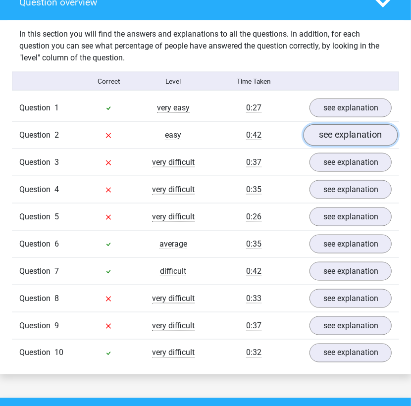
click at [358, 130] on link "see explanation" at bounding box center [350, 136] width 94 height 22
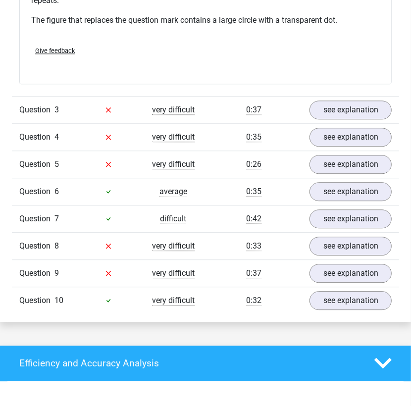
scroll to position [1188, 0]
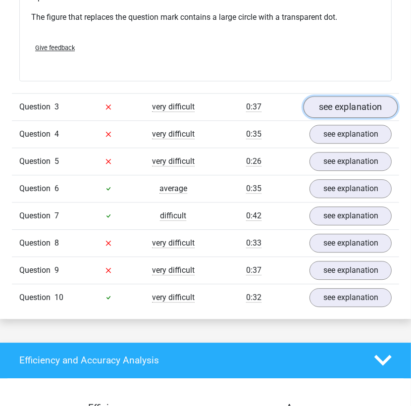
click at [333, 109] on link "see explanation" at bounding box center [350, 107] width 94 height 22
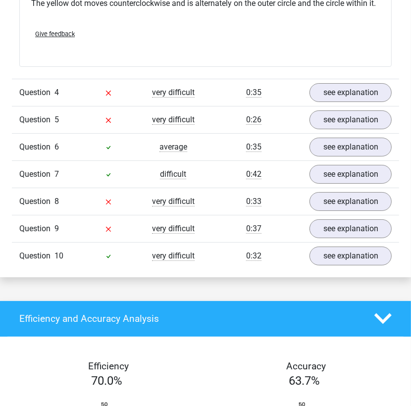
scroll to position [1782, 0]
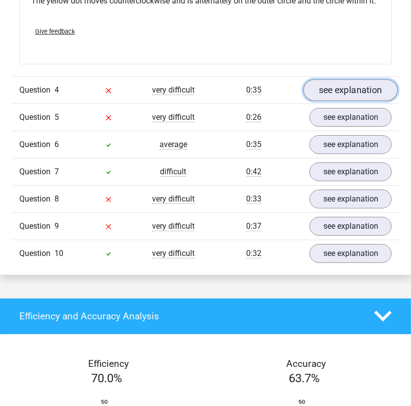
click at [345, 88] on link "see explanation" at bounding box center [350, 90] width 94 height 22
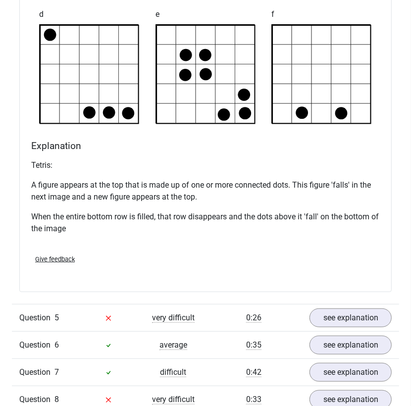
scroll to position [2243, 0]
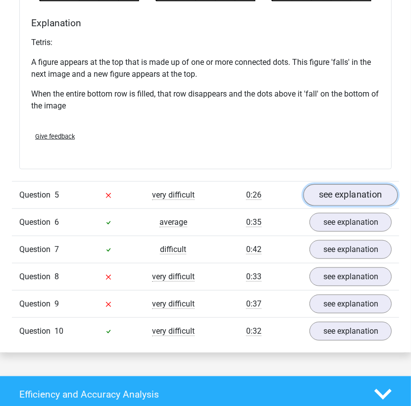
click at [344, 199] on link "see explanation" at bounding box center [350, 196] width 94 height 22
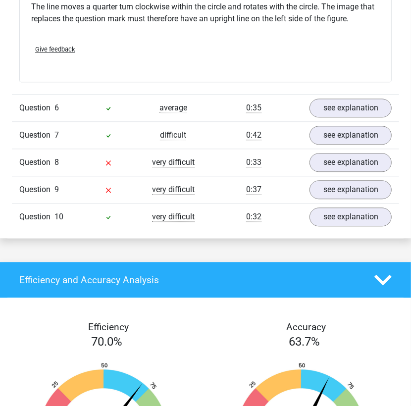
scroll to position [2969, 0]
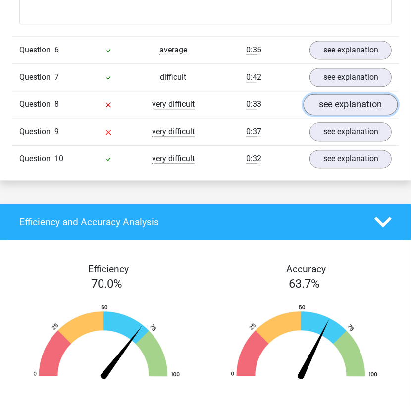
click at [334, 109] on link "see explanation" at bounding box center [350, 105] width 94 height 22
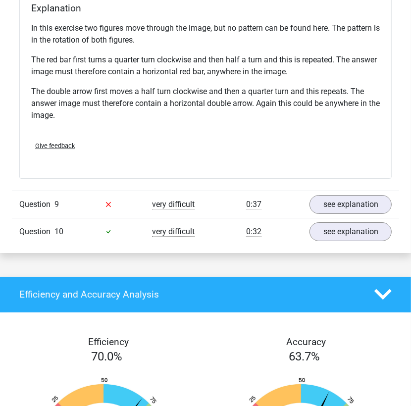
scroll to position [3497, 0]
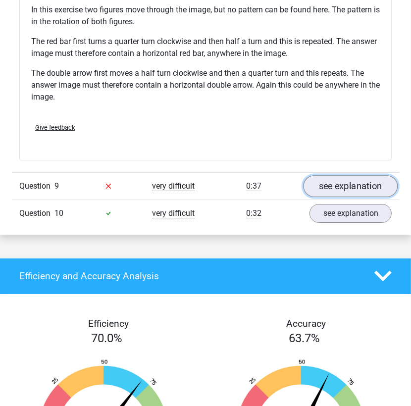
click at [350, 181] on link "see explanation" at bounding box center [350, 186] width 94 height 22
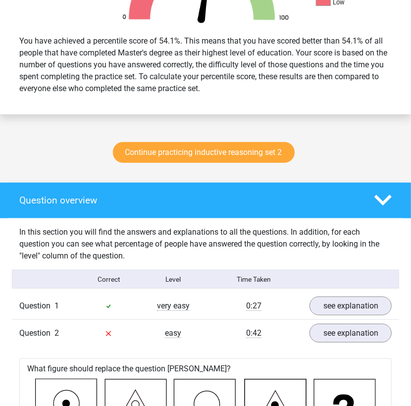
scroll to position [443, 0]
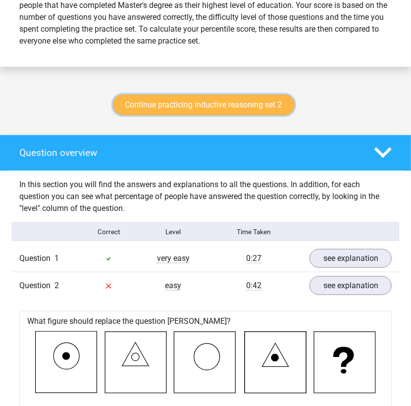
click at [198, 102] on link "Continue practicing inductive reasoning set 2" at bounding box center [204, 105] width 182 height 21
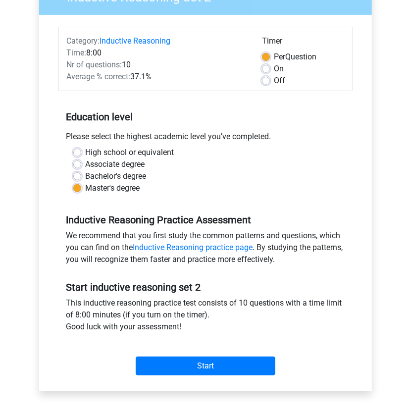
scroll to position [168, 0]
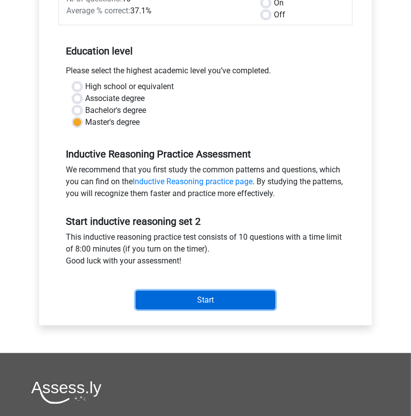
click at [228, 302] on input "Start" at bounding box center [206, 300] width 140 height 19
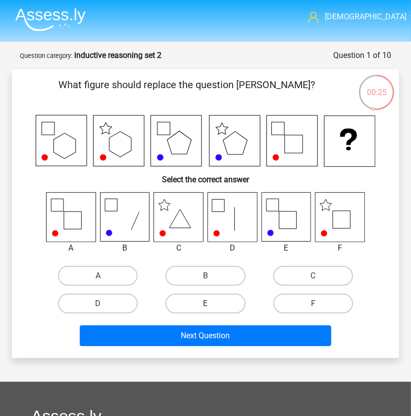
click at [213, 307] on label "E" at bounding box center [205, 303] width 80 height 20
click at [212, 307] on input "E" at bounding box center [208, 306] width 6 height 6
radio input "true"
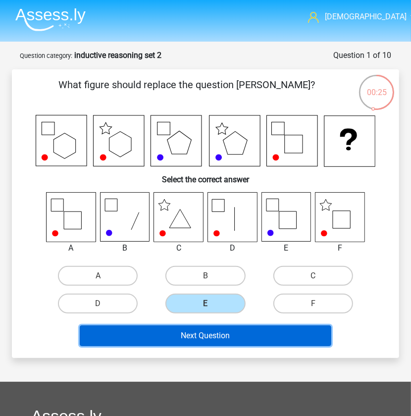
click at [211, 333] on button "Next Question" at bounding box center [206, 335] width 252 height 21
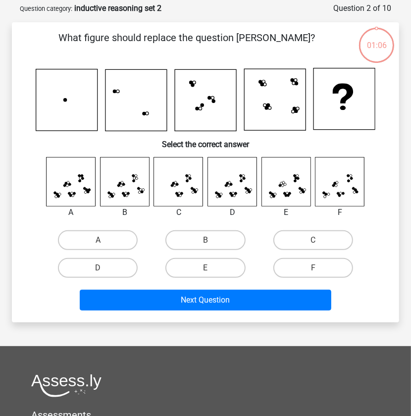
scroll to position [49, 0]
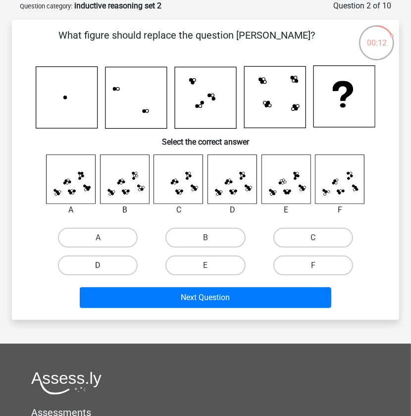
click at [125, 265] on label "D" at bounding box center [98, 265] width 80 height 20
click at [104, 265] on input "D" at bounding box center [101, 268] width 6 height 6
radio input "true"
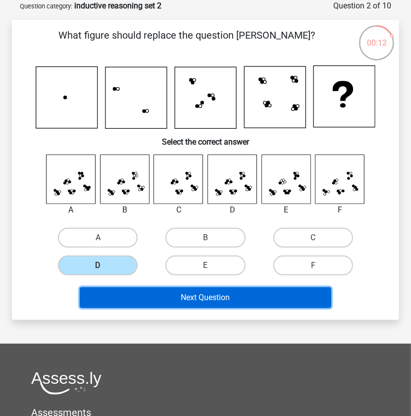
click at [190, 294] on button "Next Question" at bounding box center [206, 297] width 252 height 21
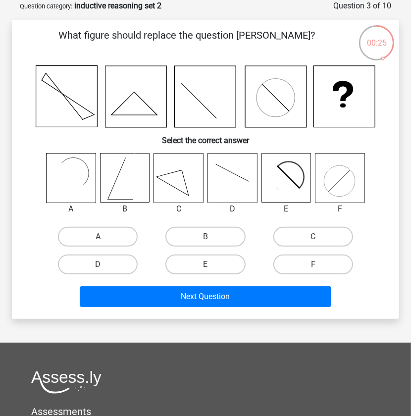
click at [87, 187] on rect at bounding box center [70, 177] width 49 height 49
click at [107, 229] on label "A" at bounding box center [98, 237] width 80 height 20
click at [104, 237] on input "A" at bounding box center [101, 240] width 6 height 6
radio input "true"
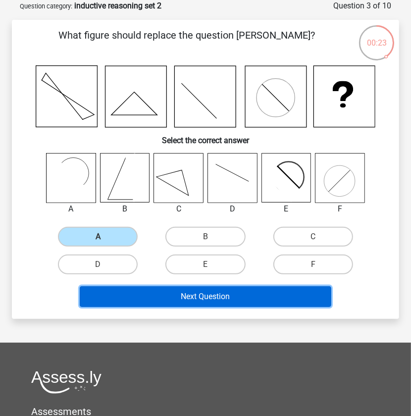
click at [204, 292] on button "Next Question" at bounding box center [206, 296] width 252 height 21
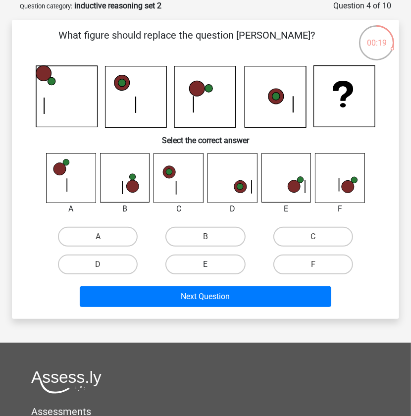
click at [213, 266] on label "E" at bounding box center [205, 264] width 80 height 20
click at [212, 266] on input "E" at bounding box center [208, 267] width 6 height 6
radio input "true"
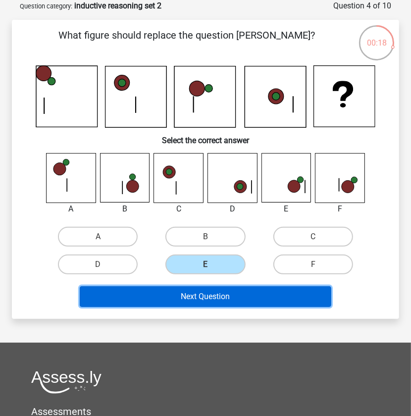
click at [222, 291] on button "Next Question" at bounding box center [206, 296] width 252 height 21
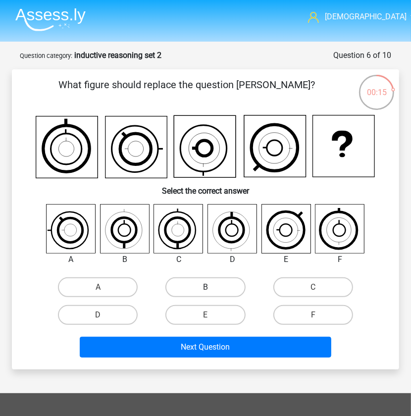
click at [186, 285] on label "B" at bounding box center [205, 287] width 80 height 20
click at [205, 287] on input "B" at bounding box center [208, 290] width 6 height 6
radio input "true"
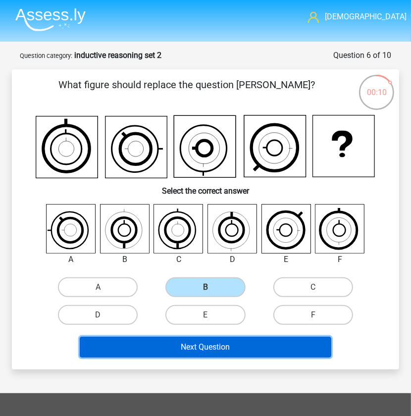
click at [179, 343] on button "Next Question" at bounding box center [206, 347] width 252 height 21
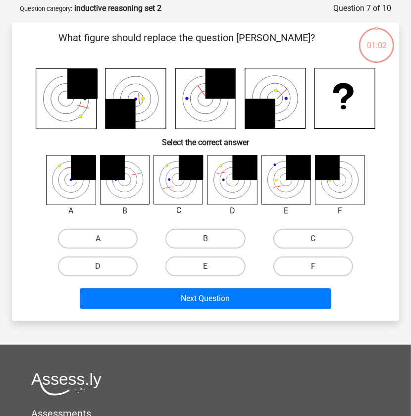
scroll to position [49, 0]
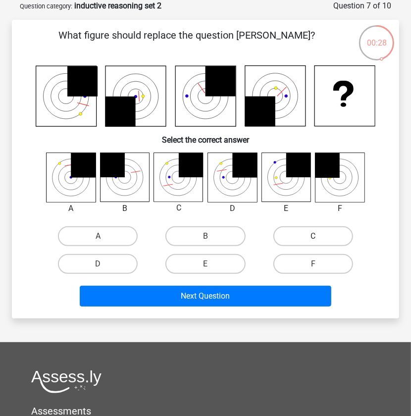
click at [303, 232] on label "C" at bounding box center [313, 236] width 80 height 20
click at [313, 236] on input "C" at bounding box center [316, 239] width 6 height 6
radio input "true"
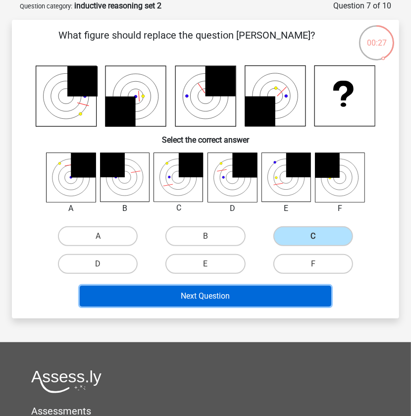
click at [243, 303] on button "Next Question" at bounding box center [206, 296] width 252 height 21
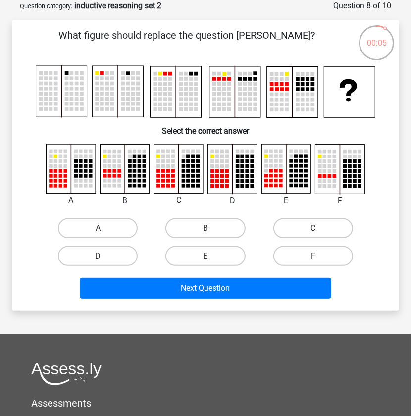
click at [321, 223] on label "C" at bounding box center [313, 228] width 80 height 20
click at [319, 228] on input "C" at bounding box center [316, 231] width 6 height 6
radio input "true"
click at [230, 298] on div "Next Question" at bounding box center [205, 290] width 323 height 25
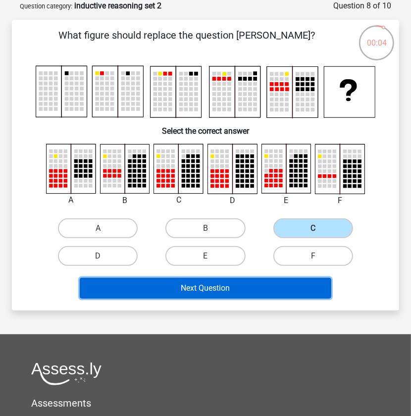
click at [230, 290] on button "Next Question" at bounding box center [206, 288] width 252 height 21
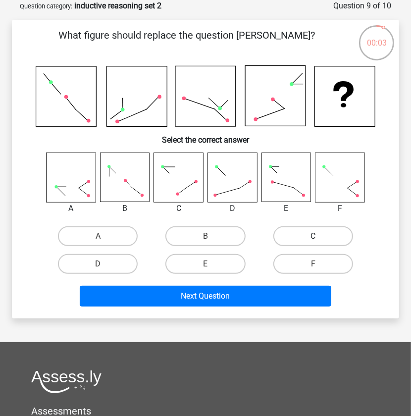
click at [302, 229] on label "C" at bounding box center [313, 236] width 80 height 20
click at [313, 236] on input "C" at bounding box center [316, 239] width 6 height 6
radio input "true"
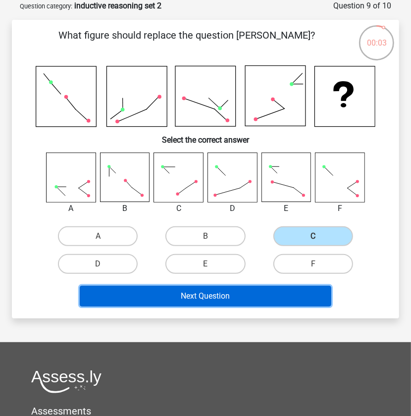
click at [238, 299] on button "Next Question" at bounding box center [206, 296] width 252 height 21
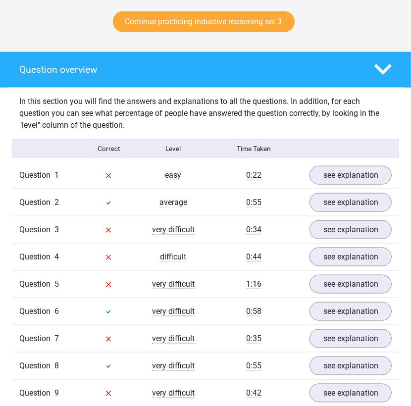
scroll to position [528, 0]
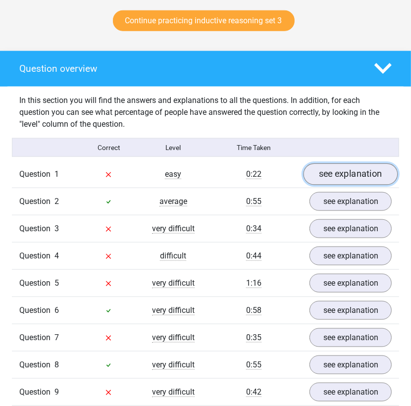
click at [367, 175] on link "see explanation" at bounding box center [350, 175] width 94 height 22
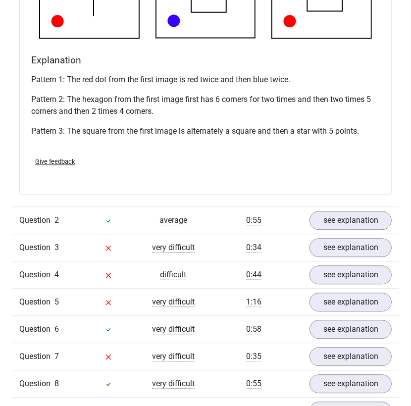
scroll to position [1121, 0]
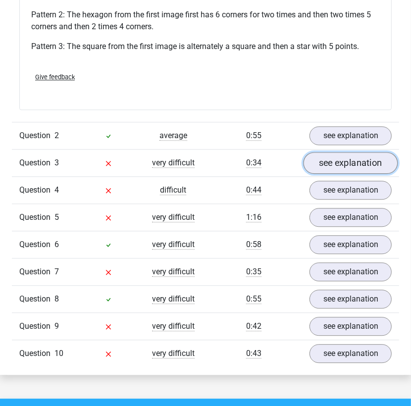
click at [337, 166] on link "see explanation" at bounding box center [350, 163] width 94 height 22
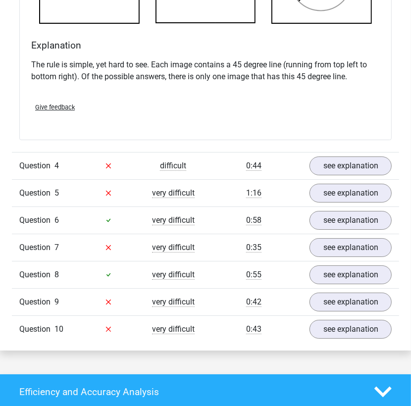
scroll to position [1650, 0]
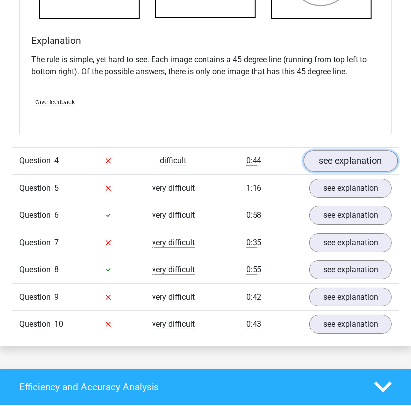
click at [352, 159] on link "see explanation" at bounding box center [350, 161] width 94 height 22
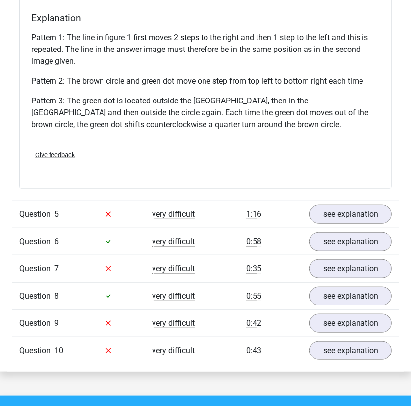
scroll to position [2243, 0]
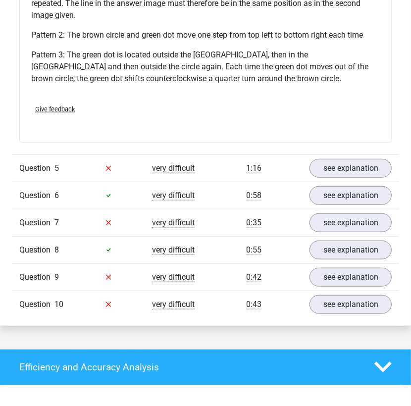
click at [348, 157] on div "Question 5 very difficult 1:16 see explanation" at bounding box center [205, 167] width 387 height 27
click at [348, 161] on link "see explanation" at bounding box center [350, 168] width 94 height 22
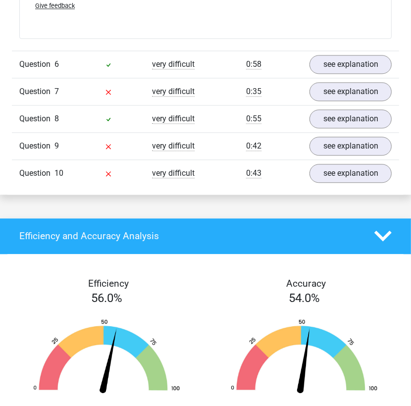
scroll to position [2903, 0]
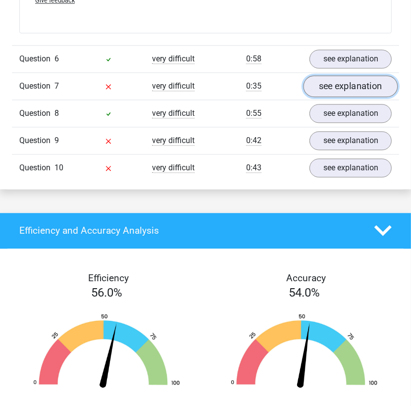
click at [361, 81] on link "see explanation" at bounding box center [350, 86] width 94 height 22
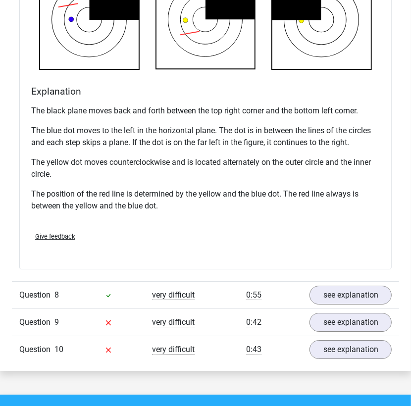
scroll to position [3365, 0]
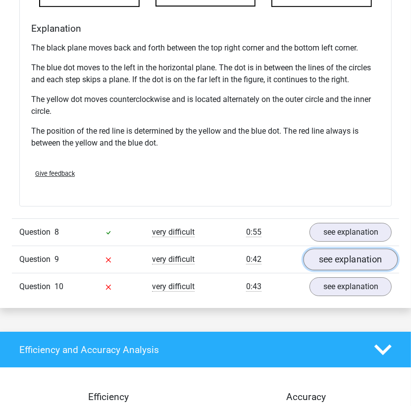
click at [333, 255] on link "see explanation" at bounding box center [350, 259] width 94 height 22
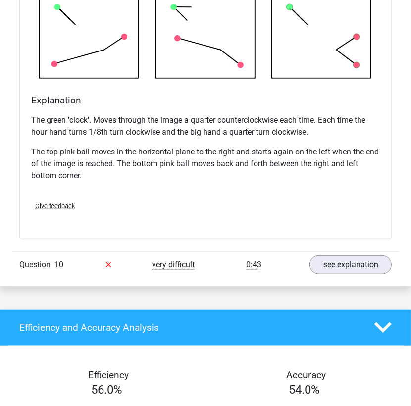
scroll to position [3959, 0]
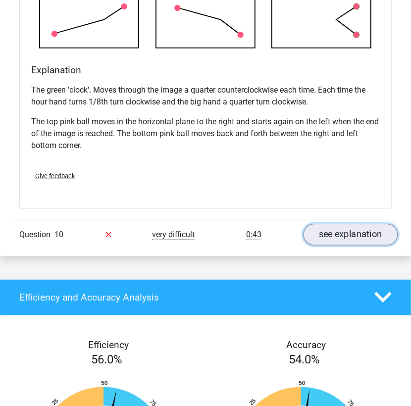
click at [348, 229] on link "see explanation" at bounding box center [350, 235] width 94 height 22
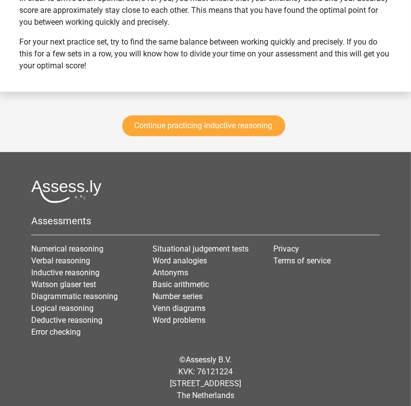
scroll to position [5241, 0]
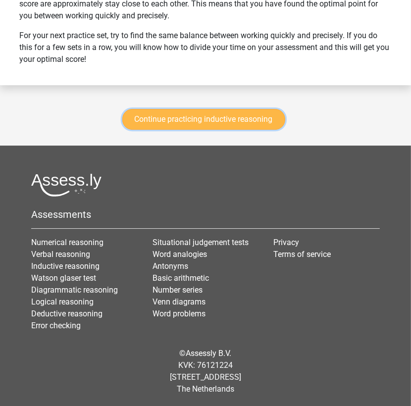
click at [229, 121] on link "Continue practicing inductive reasoning" at bounding box center [203, 119] width 163 height 21
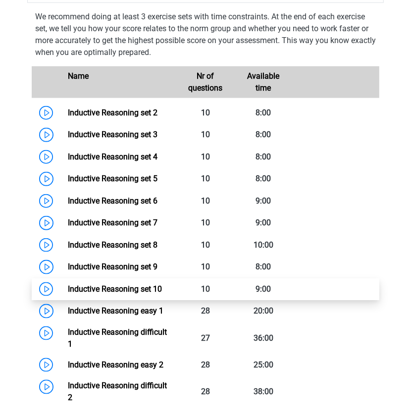
scroll to position [422, 0]
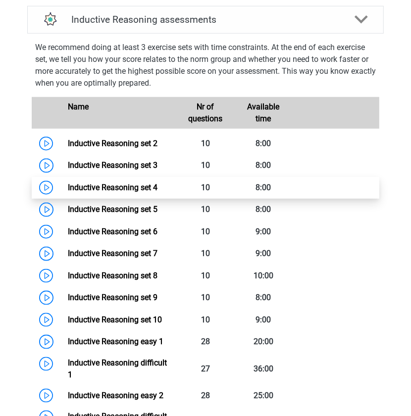
click at [137, 187] on link "Inductive Reasoning set 4" at bounding box center [113, 187] width 90 height 9
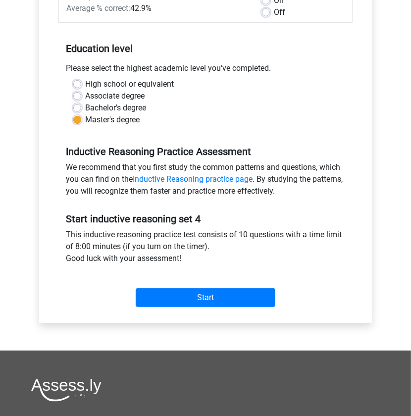
scroll to position [330, 0]
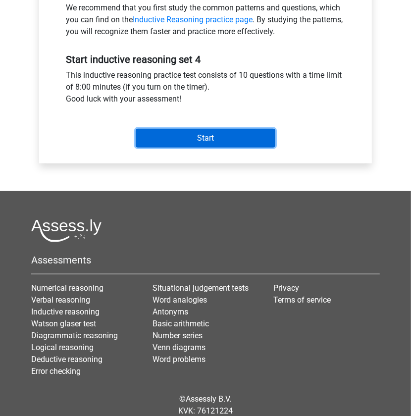
click at [198, 141] on input "Start" at bounding box center [206, 138] width 140 height 19
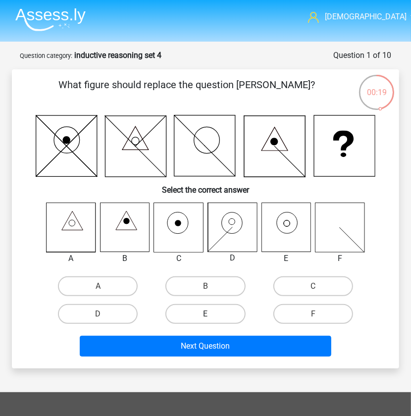
click at [191, 313] on label "E" at bounding box center [205, 314] width 80 height 20
click at [205, 314] on input "E" at bounding box center [208, 317] width 6 height 6
radio input "true"
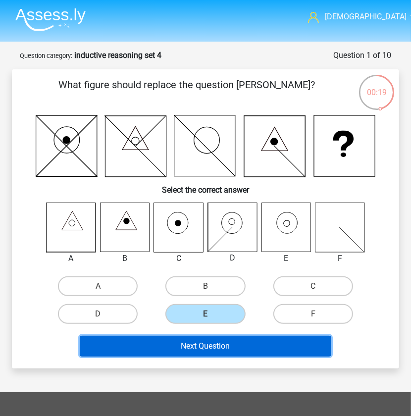
click at [188, 349] on button "Next Question" at bounding box center [206, 346] width 252 height 21
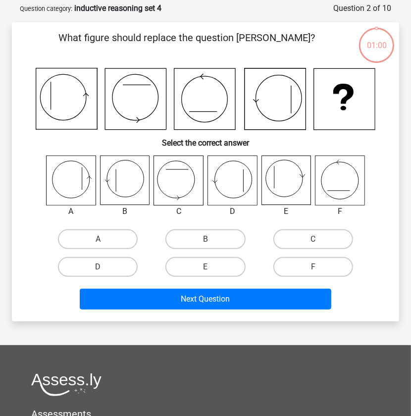
scroll to position [49, 0]
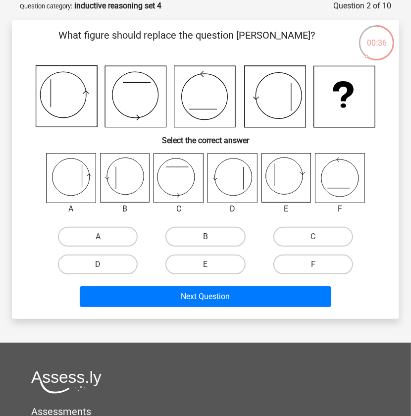
click at [203, 234] on label "B" at bounding box center [205, 237] width 80 height 20
click at [205, 237] on input "B" at bounding box center [208, 240] width 6 height 6
radio input "true"
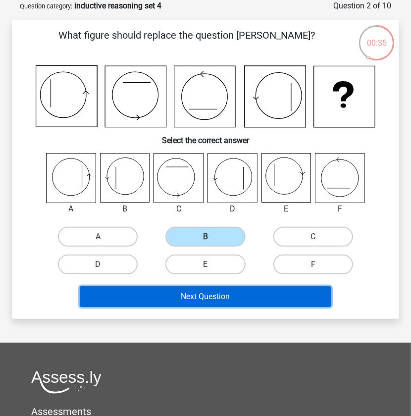
click at [215, 292] on button "Next Question" at bounding box center [206, 296] width 252 height 21
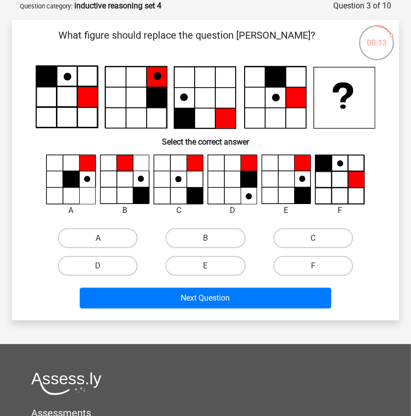
click at [80, 232] on label "A" at bounding box center [98, 238] width 80 height 20
click at [98, 238] on input "A" at bounding box center [101, 241] width 6 height 6
radio input "true"
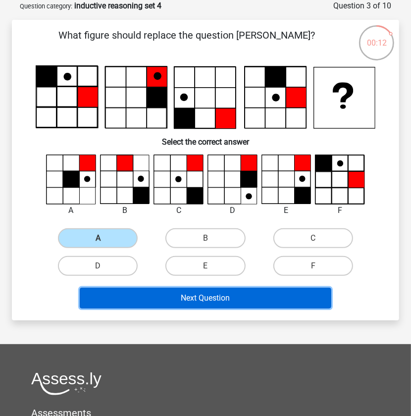
click at [212, 299] on button "Next Question" at bounding box center [206, 298] width 252 height 21
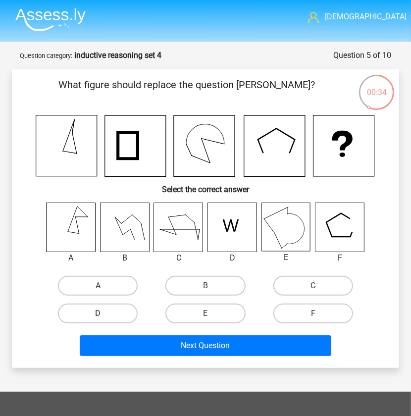
click at [116, 313] on label "D" at bounding box center [98, 313] width 80 height 20
click at [104, 313] on input "D" at bounding box center [101, 316] width 6 height 6
radio input "true"
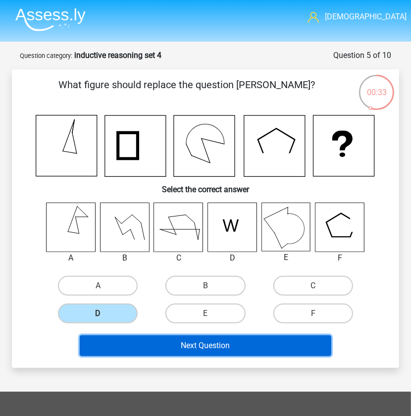
click at [197, 344] on button "Next Question" at bounding box center [206, 345] width 252 height 21
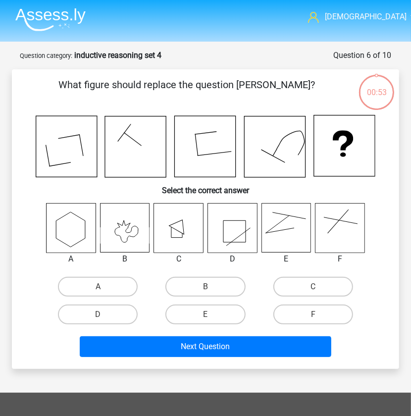
scroll to position [49, 0]
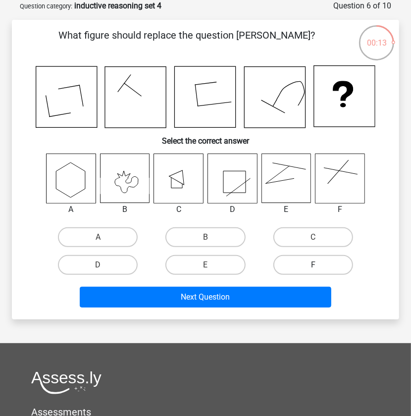
click at [309, 261] on label "F" at bounding box center [313, 265] width 80 height 20
click at [313, 265] on input "F" at bounding box center [316, 268] width 6 height 6
radio input "true"
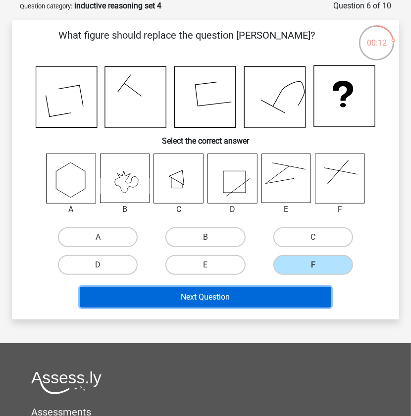
click at [240, 287] on button "Next Question" at bounding box center [206, 297] width 252 height 21
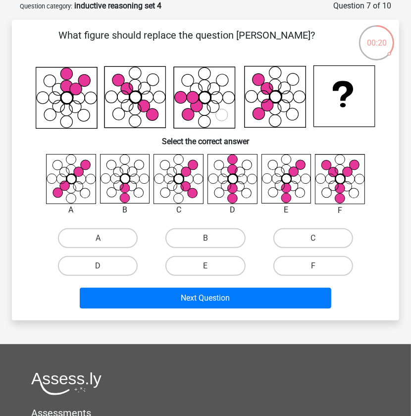
click at [206, 271] on input "E" at bounding box center [208, 269] width 6 height 6
radio input "true"
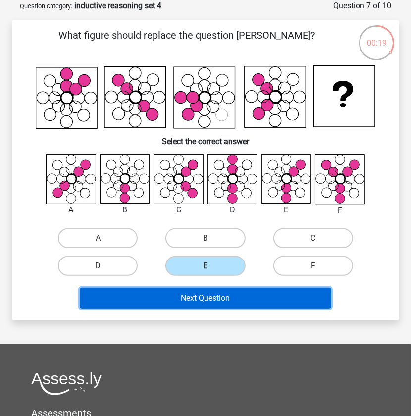
click at [210, 295] on button "Next Question" at bounding box center [206, 298] width 252 height 21
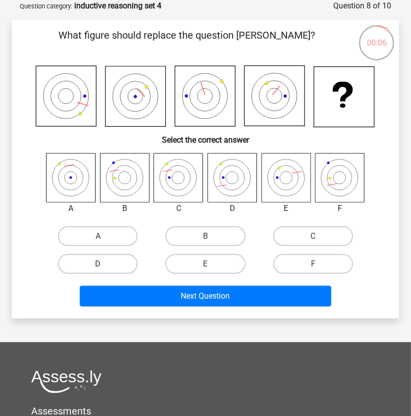
click at [91, 266] on label "D" at bounding box center [98, 264] width 80 height 20
click at [98, 266] on input "D" at bounding box center [101, 267] width 6 height 6
radio input "true"
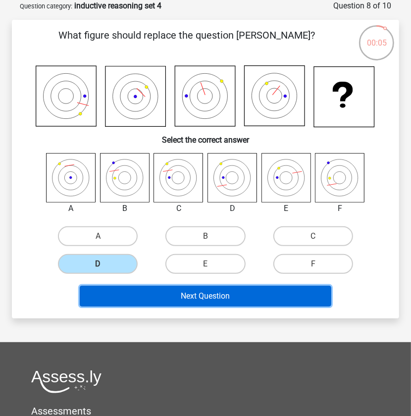
click at [208, 292] on button "Next Question" at bounding box center [206, 296] width 252 height 21
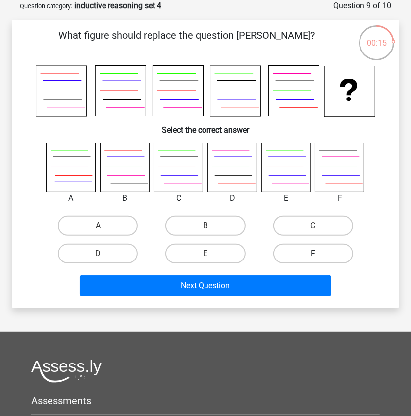
click at [311, 254] on label "F" at bounding box center [313, 253] width 80 height 20
click at [313, 254] on input "F" at bounding box center [316, 256] width 6 height 6
radio input "true"
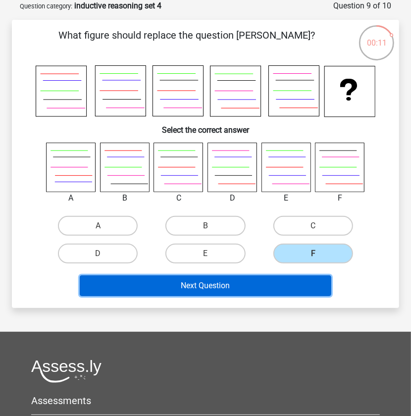
click at [230, 286] on button "Next Question" at bounding box center [206, 285] width 252 height 21
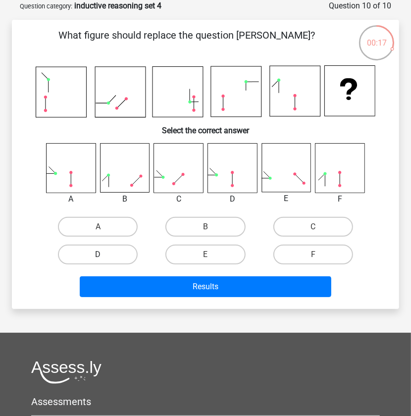
click at [106, 251] on label "D" at bounding box center [98, 254] width 80 height 20
click at [104, 254] on input "D" at bounding box center [101, 257] width 6 height 6
radio input "true"
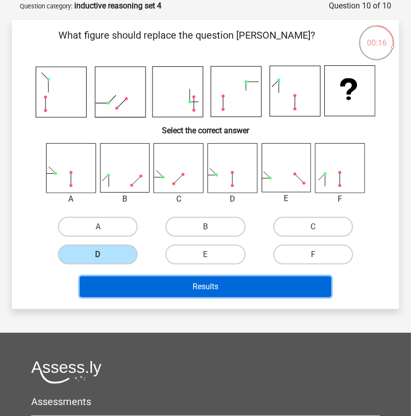
click at [217, 283] on button "Results" at bounding box center [206, 286] width 252 height 21
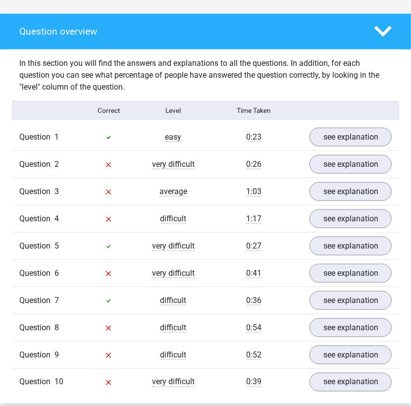
scroll to position [594, 0]
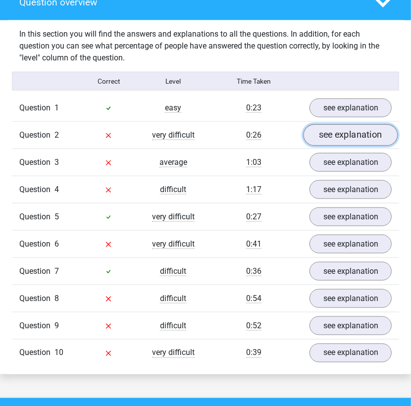
click at [338, 129] on link "see explanation" at bounding box center [350, 136] width 94 height 22
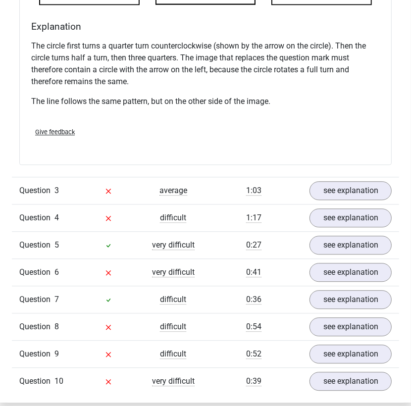
scroll to position [1121, 0]
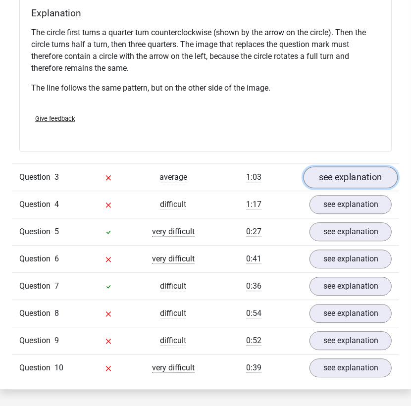
click at [346, 175] on link "see explanation" at bounding box center [350, 177] width 94 height 22
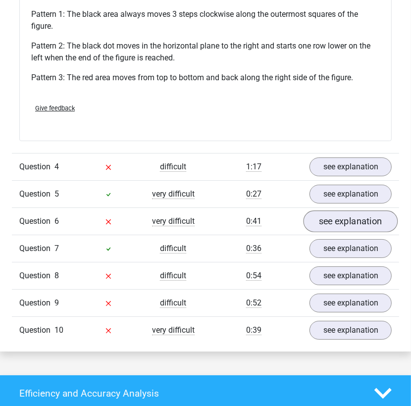
scroll to position [1715, 0]
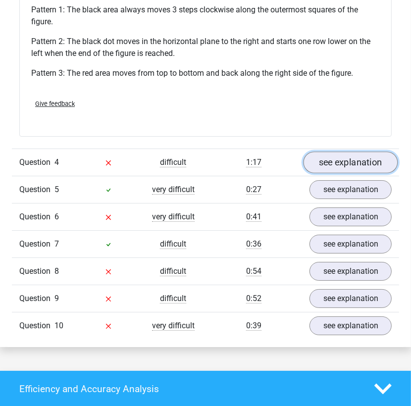
click at [339, 159] on link "see explanation" at bounding box center [350, 162] width 94 height 22
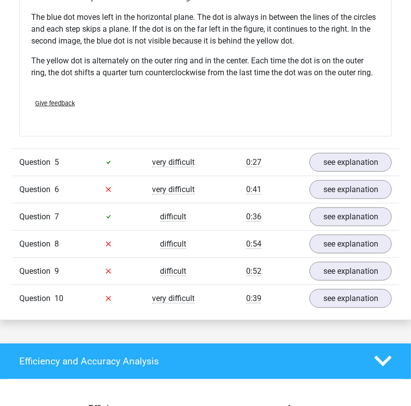
scroll to position [2309, 0]
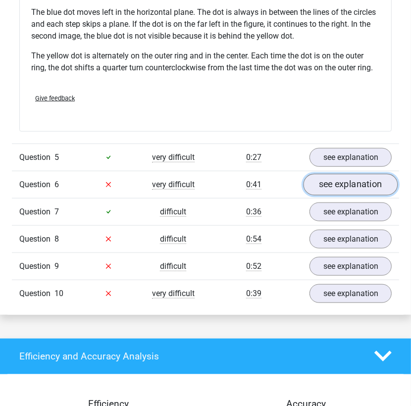
click at [331, 178] on link "see explanation" at bounding box center [350, 185] width 94 height 22
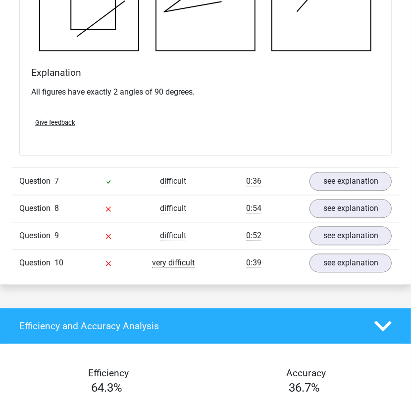
scroll to position [2837, 0]
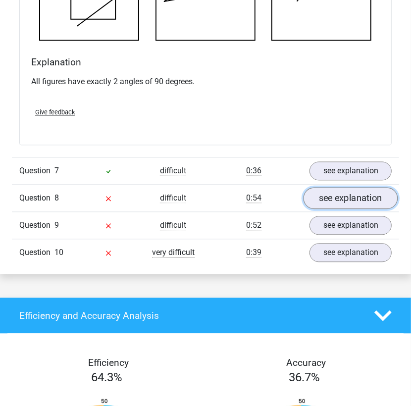
click at [338, 200] on link "see explanation" at bounding box center [350, 199] width 94 height 22
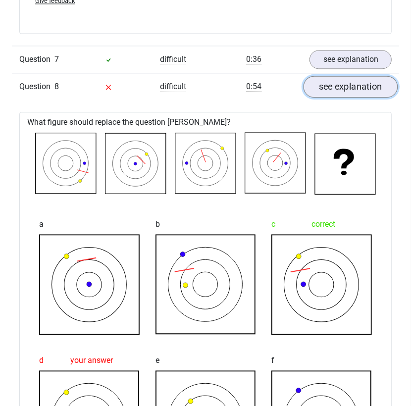
scroll to position [2969, 0]
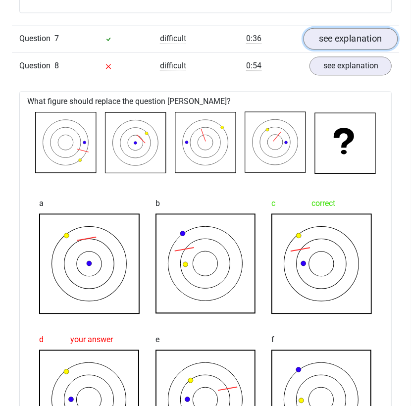
click at [344, 37] on link "see explanation" at bounding box center [350, 39] width 94 height 22
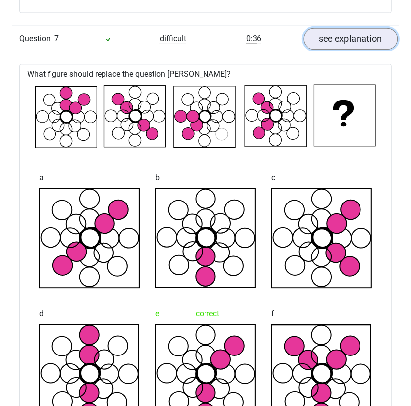
click at [344, 37] on link "see explanation" at bounding box center [350, 39] width 94 height 22
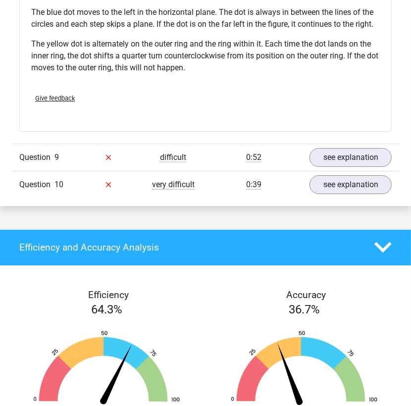
scroll to position [3497, 0]
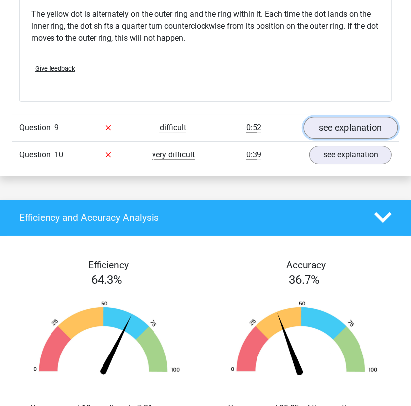
click at [350, 129] on link "see explanation" at bounding box center [350, 128] width 94 height 22
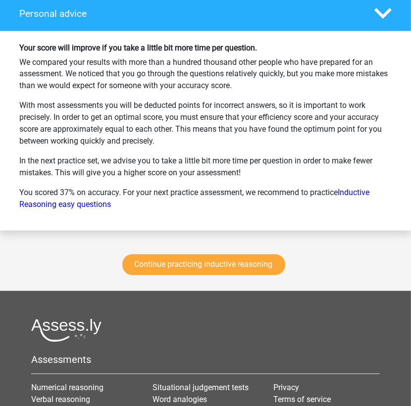
scroll to position [4619, 0]
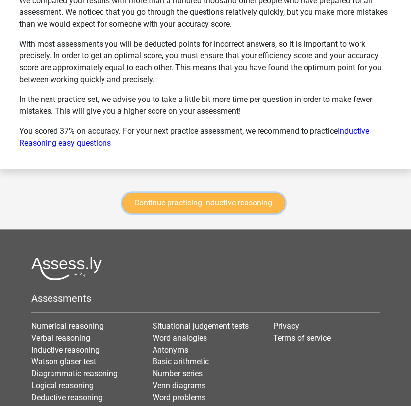
click at [245, 204] on link "Continue practicing inductive reasoning" at bounding box center [203, 203] width 163 height 21
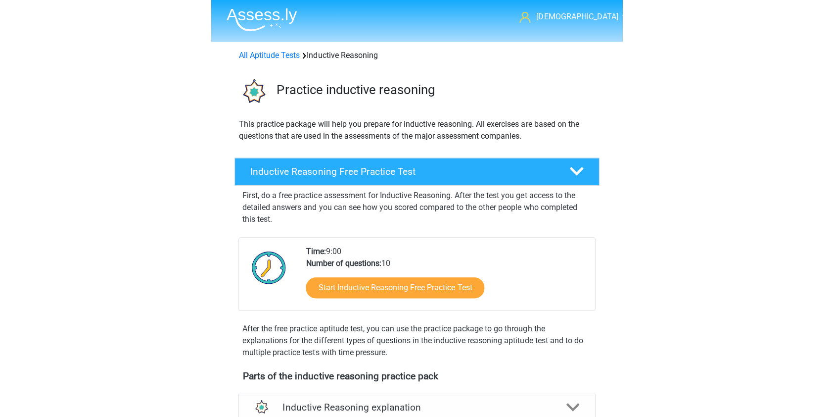
scroll to position [422, 0]
